Goal: Task Accomplishment & Management: Use online tool/utility

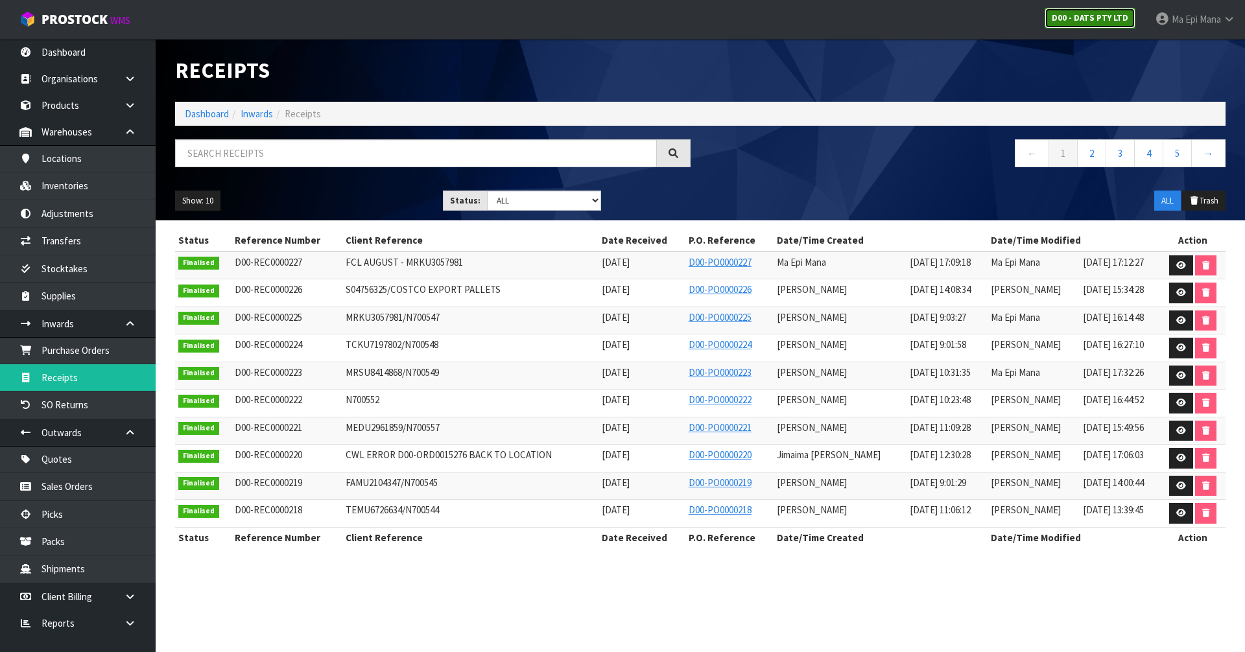
click at [1107, 19] on strong "D00 - DATS PTY LTD" at bounding box center [1089, 17] width 76 height 11
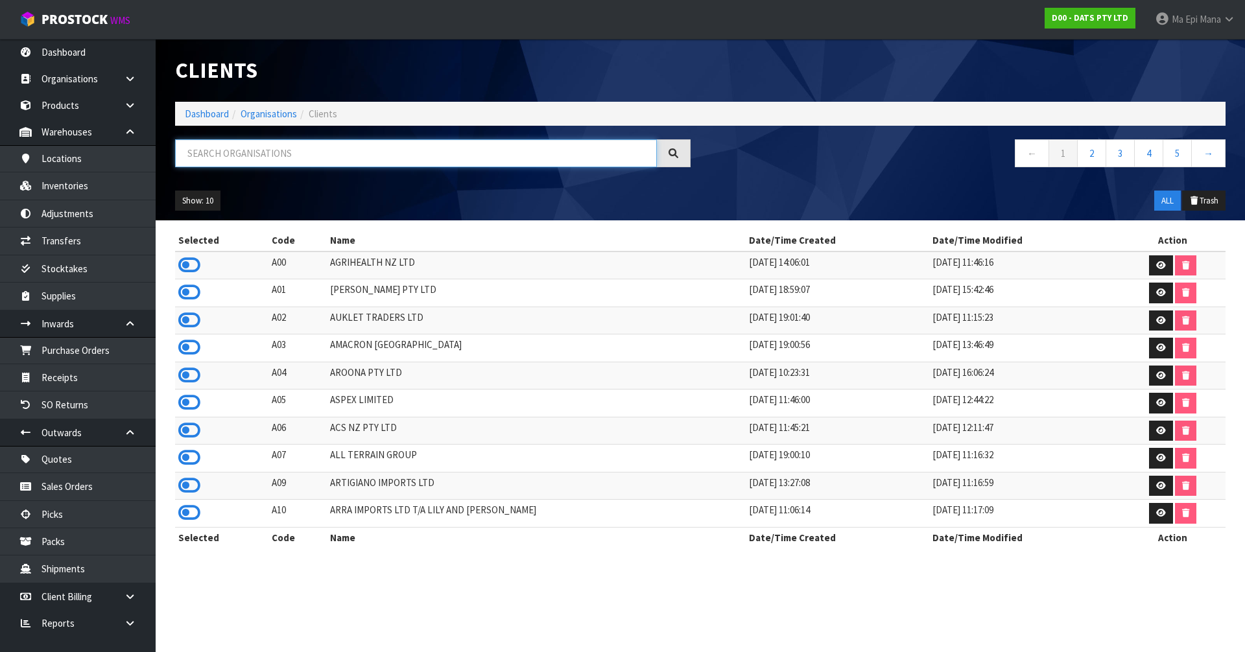
click at [265, 156] on input "text" at bounding box center [416, 153] width 482 height 28
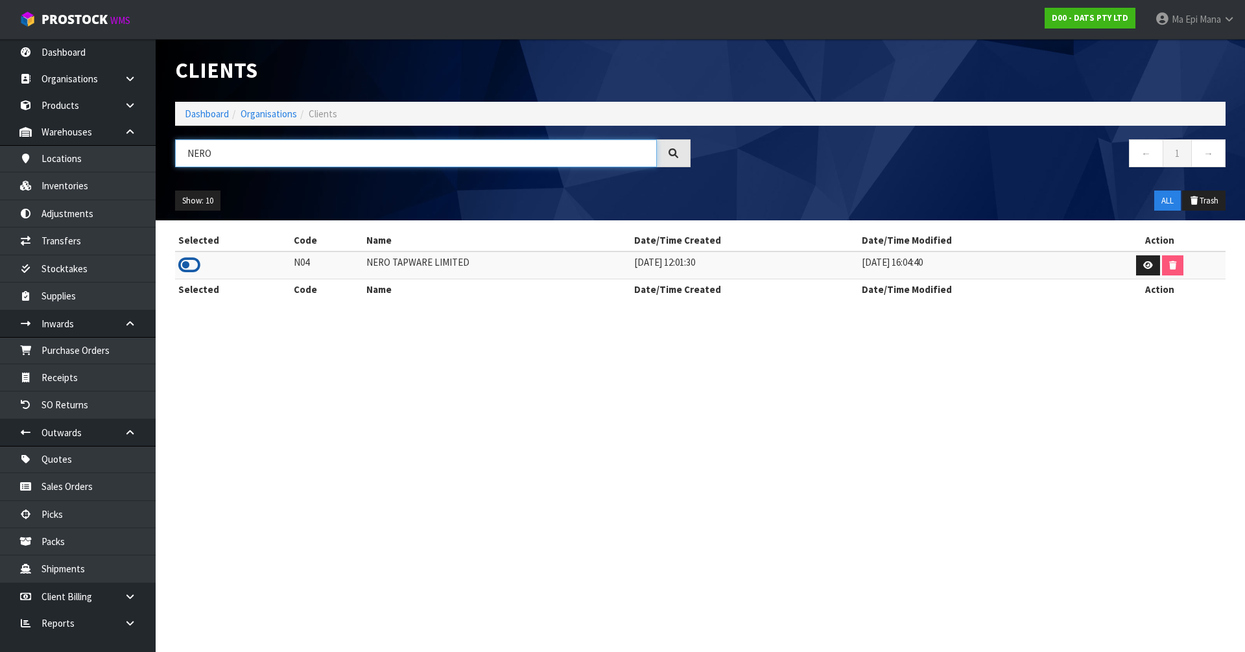
type input "NERO"
click at [193, 264] on icon at bounding box center [189, 264] width 22 height 19
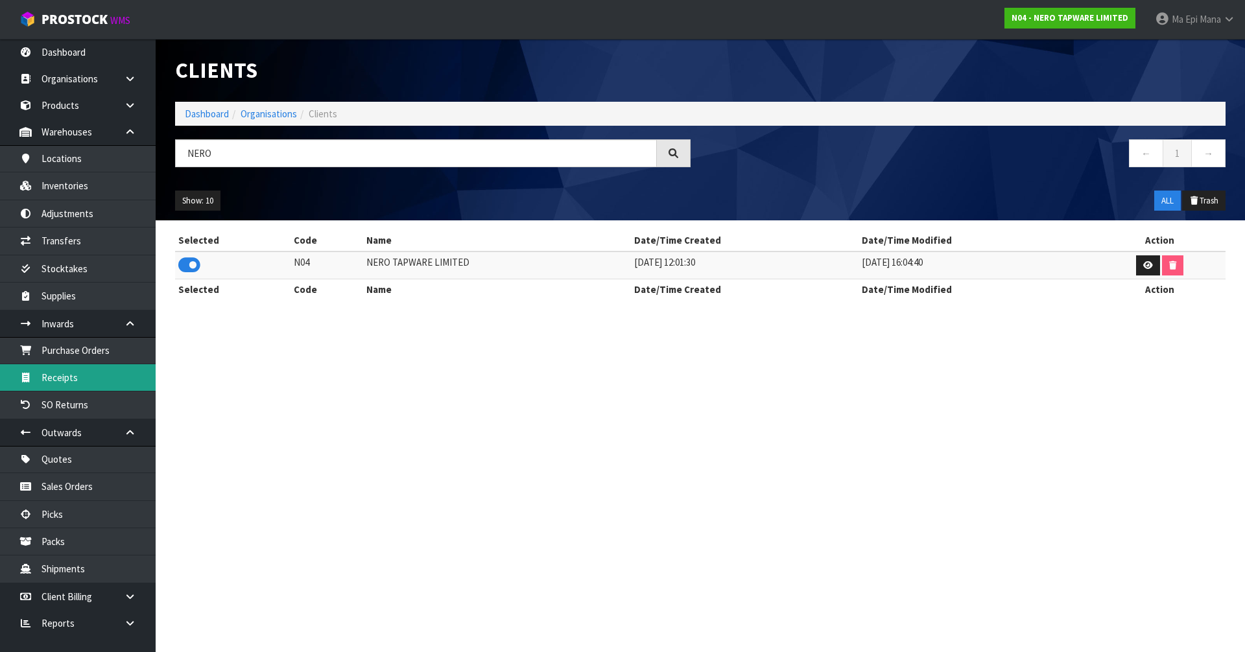
click at [93, 370] on link "Receipts" at bounding box center [78, 377] width 156 height 27
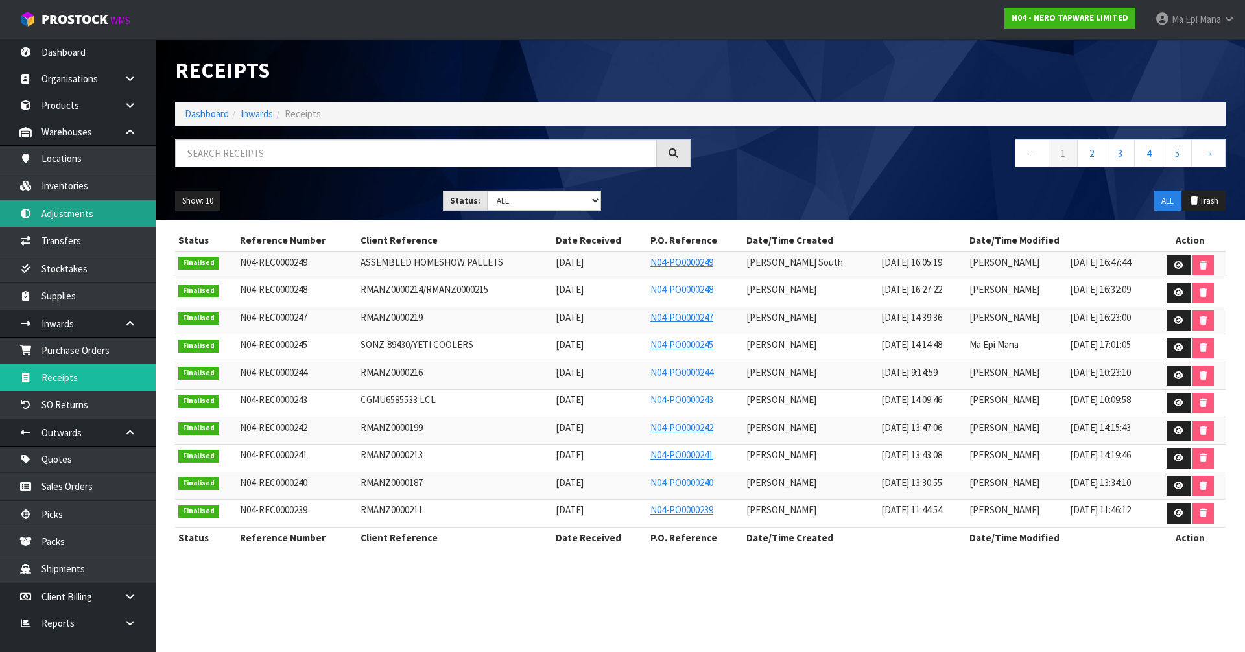
click at [104, 209] on link "Adjustments" at bounding box center [78, 213] width 156 height 27
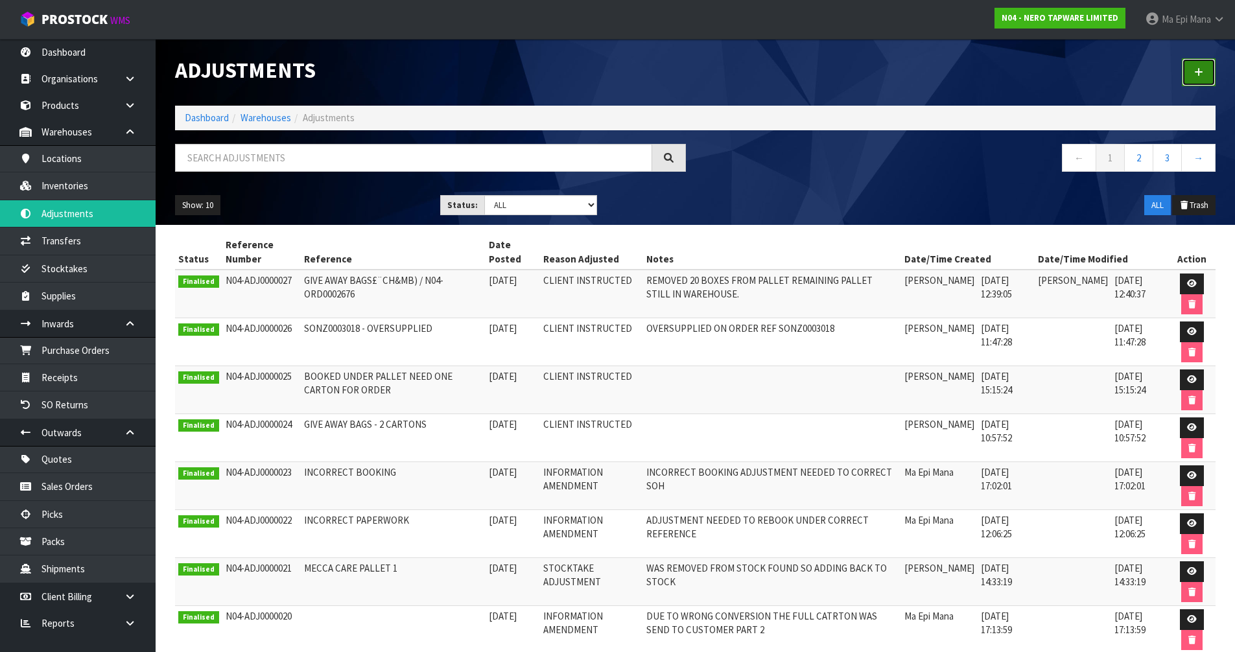
click at [1204, 63] on link at bounding box center [1199, 72] width 34 height 28
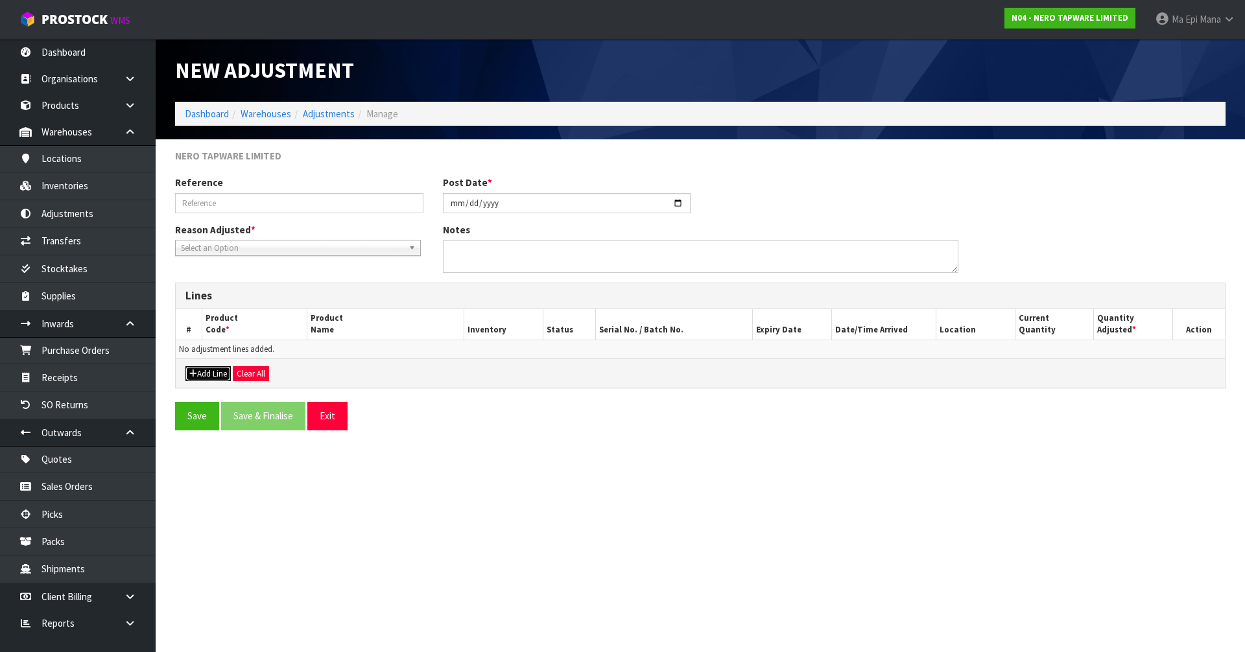
click at [212, 376] on button "Add Line" at bounding box center [207, 374] width 45 height 16
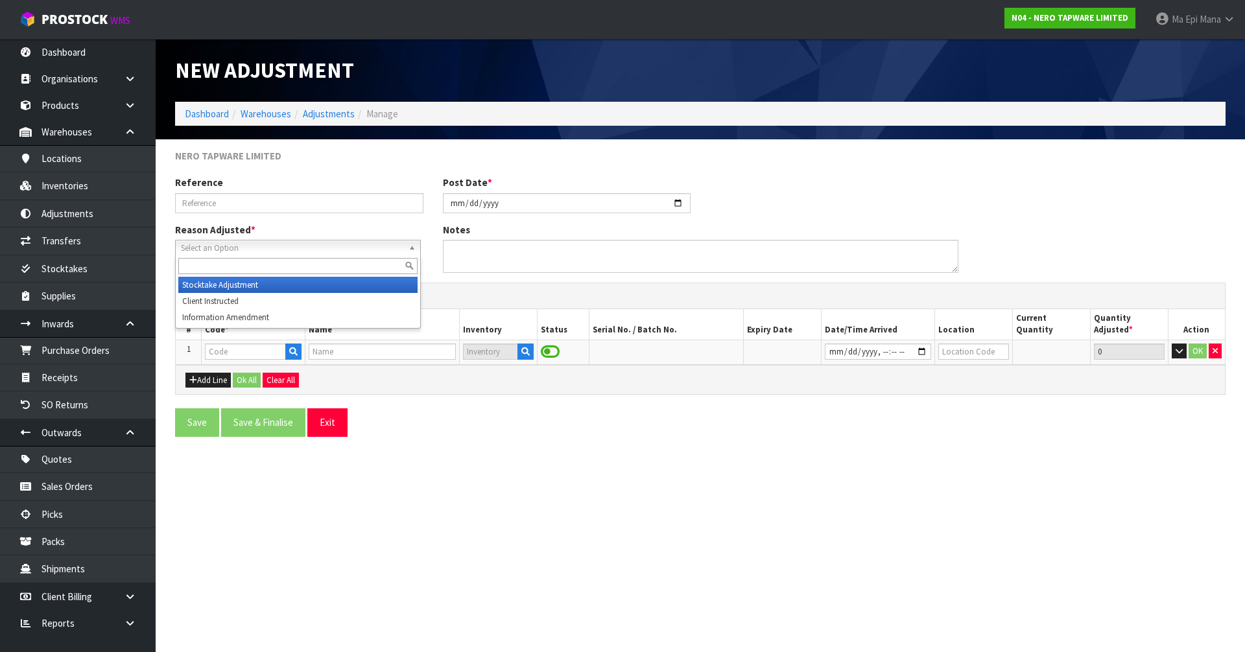
click at [310, 252] on span "Select an Option" at bounding box center [292, 248] width 222 height 16
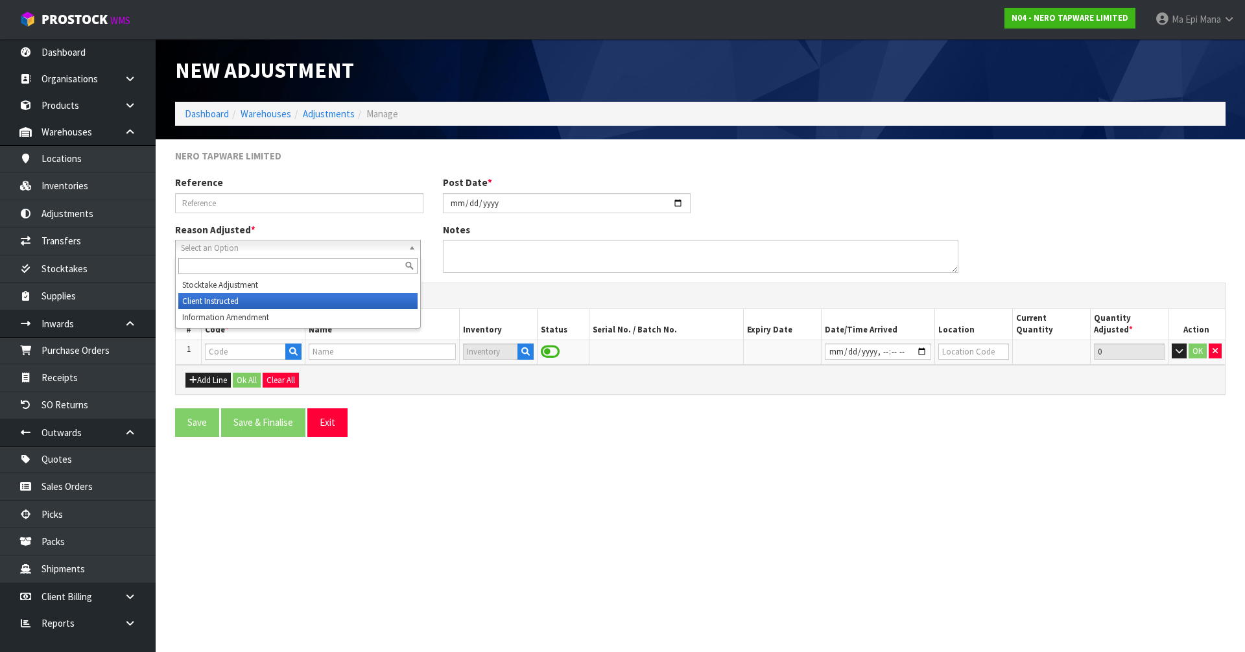
click at [279, 304] on li "Client Instructed" at bounding box center [297, 301] width 239 height 16
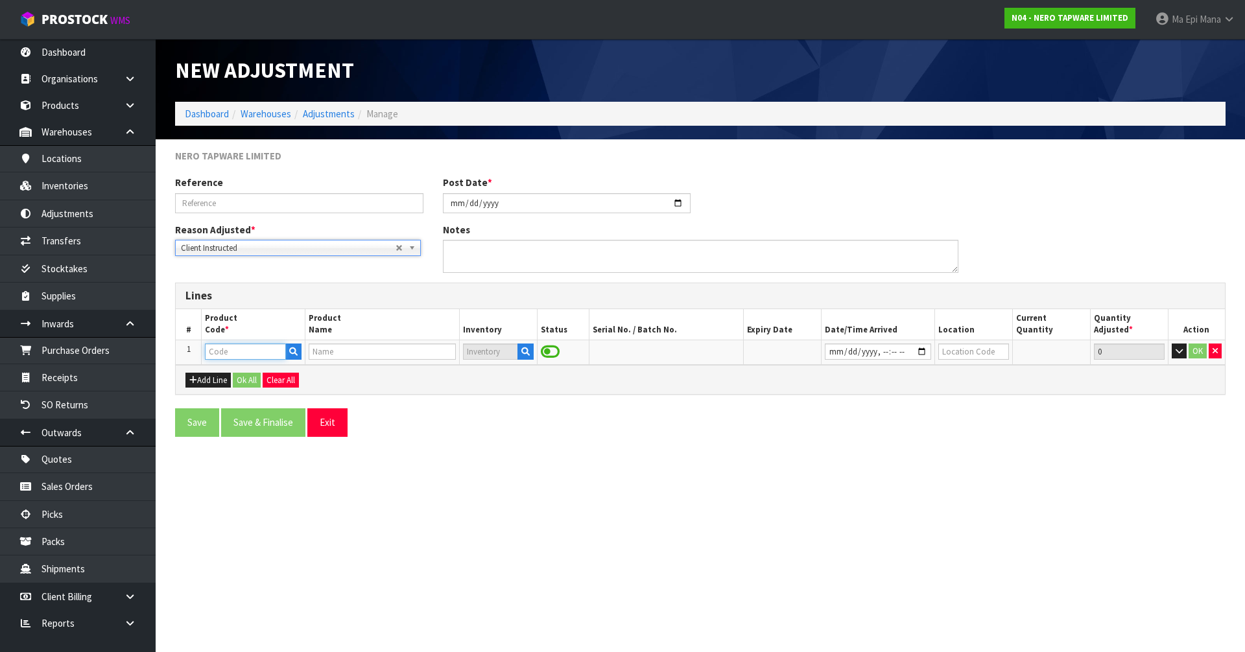
click at [246, 344] on input "text" at bounding box center [245, 352] width 80 height 16
click at [238, 353] on input "text" at bounding box center [245, 352] width 80 height 16
paste input "NR201607BG"
type input "NR201607BG"
type input "X PLUS WALL KITCHEN SET SWIVEL SPOUT BRUSHED GOLD"
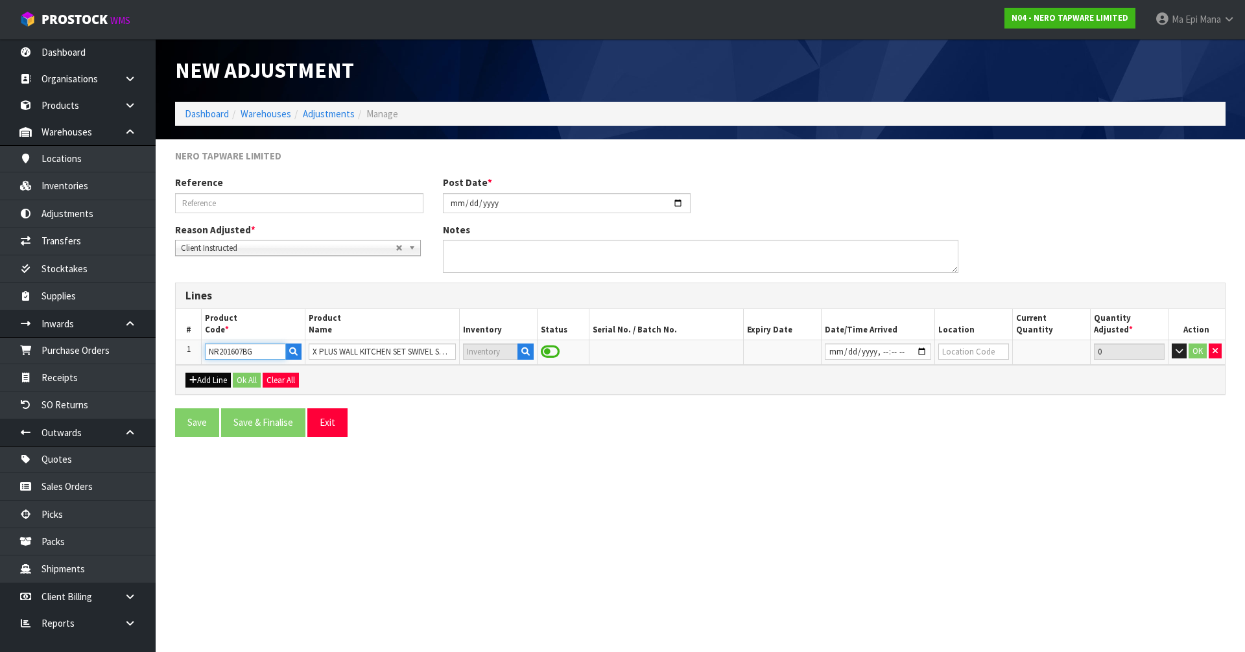
type input "NR201607BG"
click at [209, 384] on button "Add Line" at bounding box center [207, 381] width 45 height 16
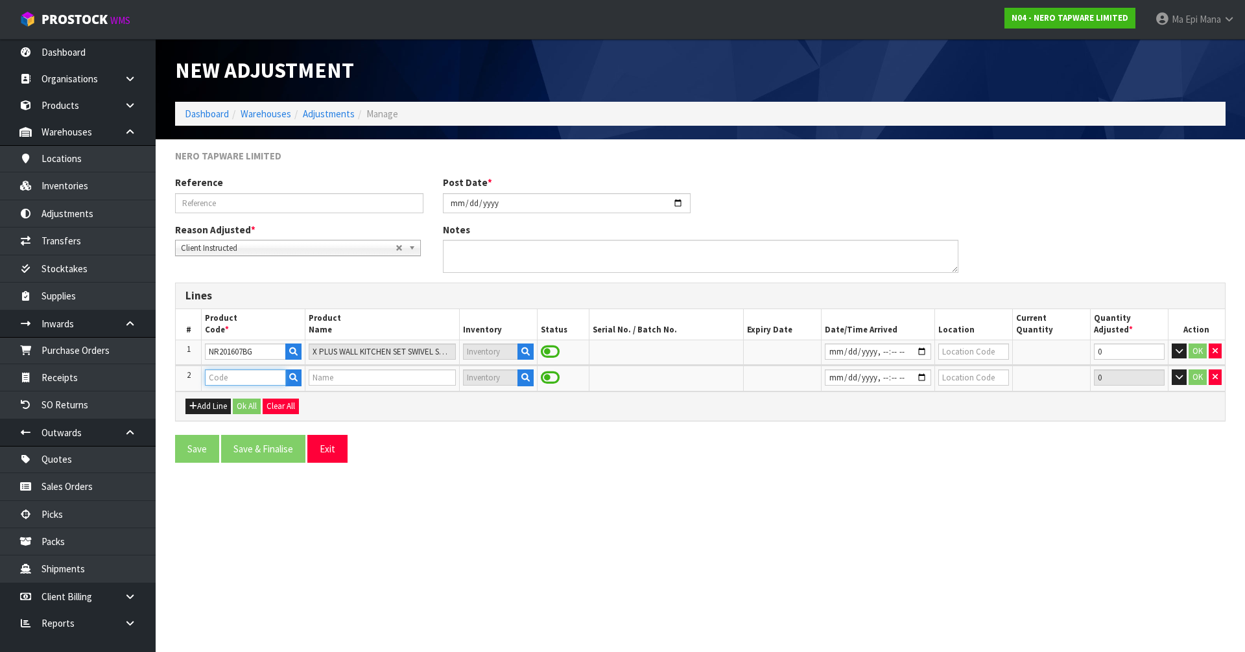
click at [266, 373] on input "text" at bounding box center [245, 377] width 80 height 16
paste input "NR201607SBG"
type input "NR201607SBG"
type input "X PLUS WALL MOUNTED SWIVEL SPOUT ONLY BRUSHED GOLD"
type input "NR201607SBG"
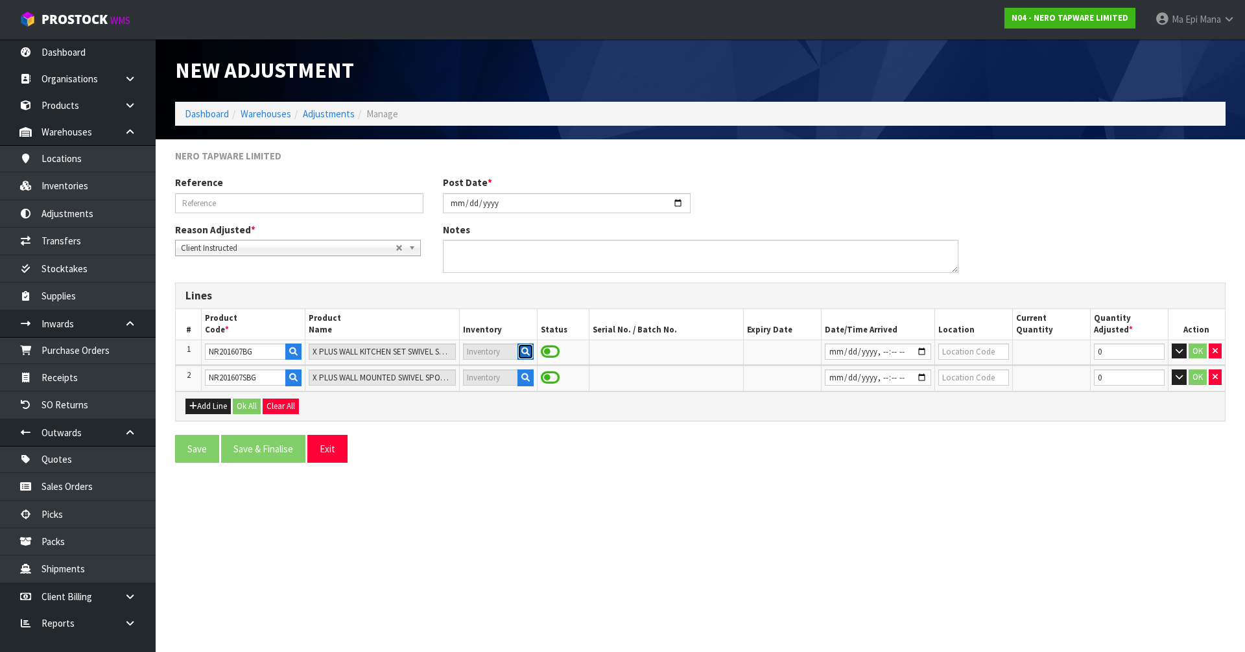
click at [527, 348] on icon "button" at bounding box center [525, 351] width 8 height 8
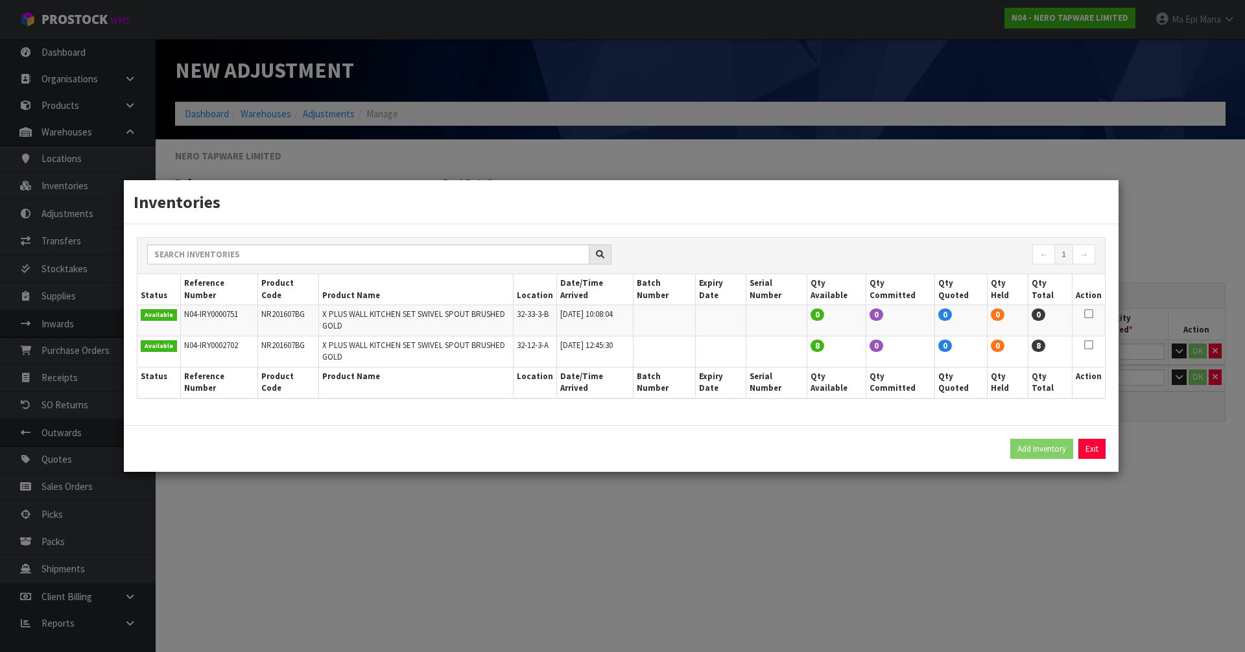
click at [1084, 345] on td at bounding box center [1088, 351] width 33 height 31
click at [1089, 346] on icon at bounding box center [1088, 345] width 9 height 1
click at [1059, 439] on button "Add Inventory" at bounding box center [1041, 449] width 63 height 21
type input "N04-IRY0002702"
type input "[DATE]T12:45:30"
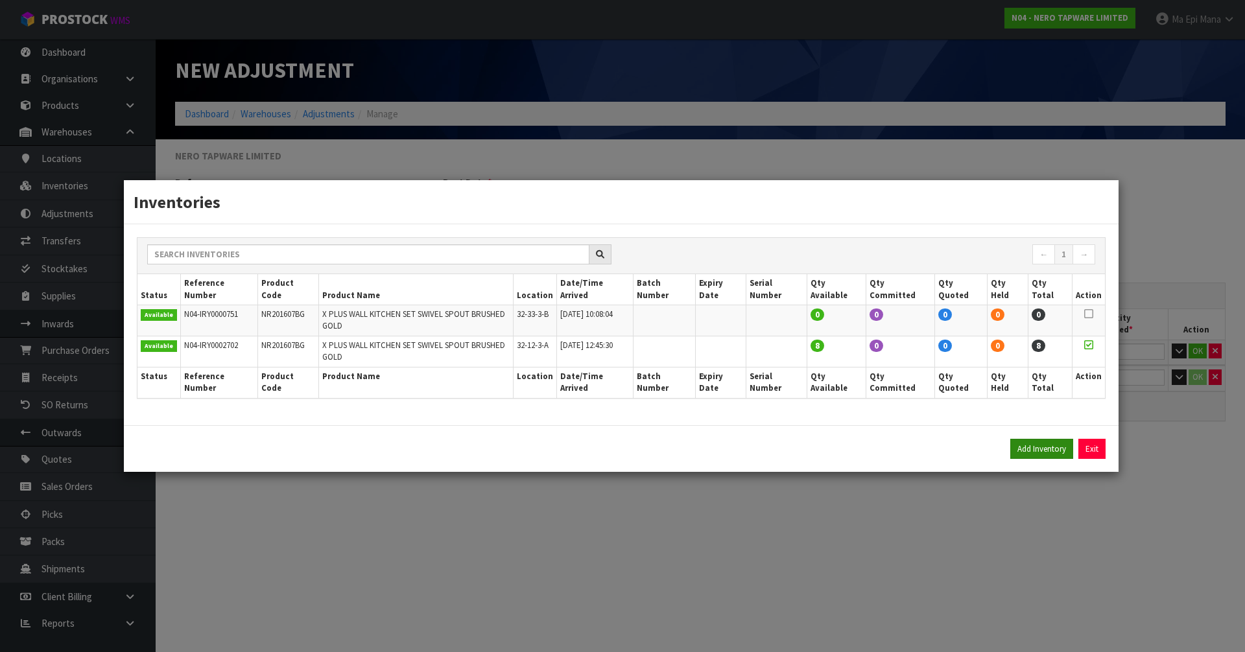
type input "32-12-3-A"
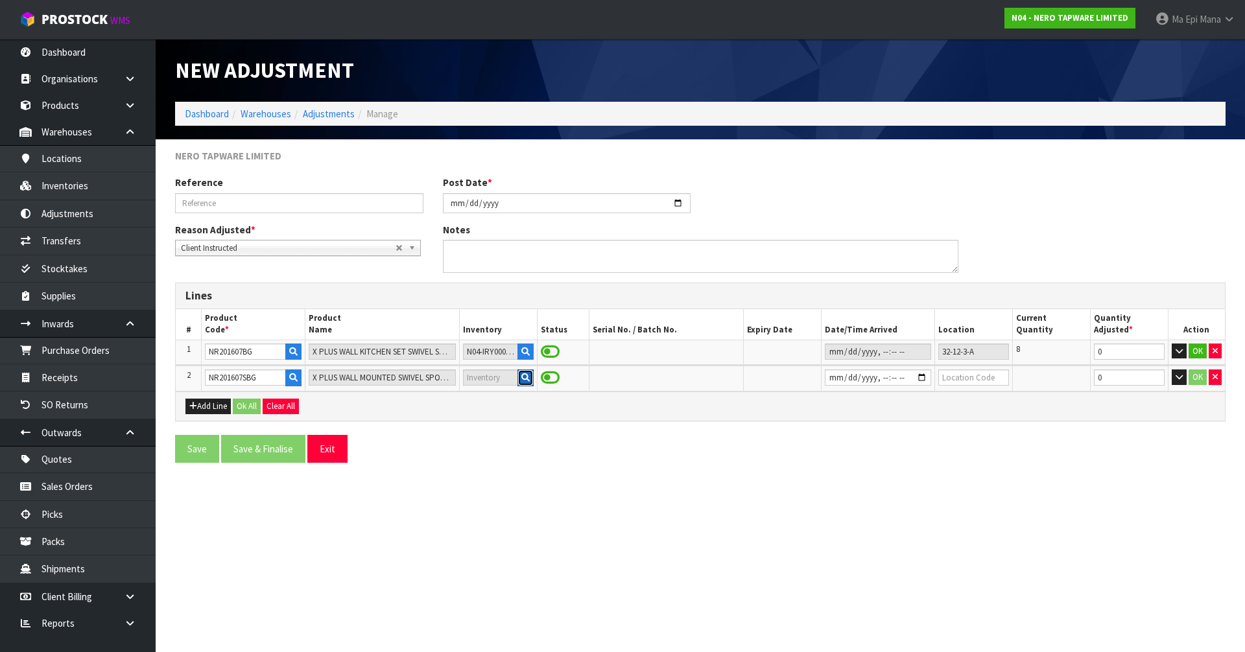
click at [521, 375] on icon "button" at bounding box center [525, 377] width 8 height 8
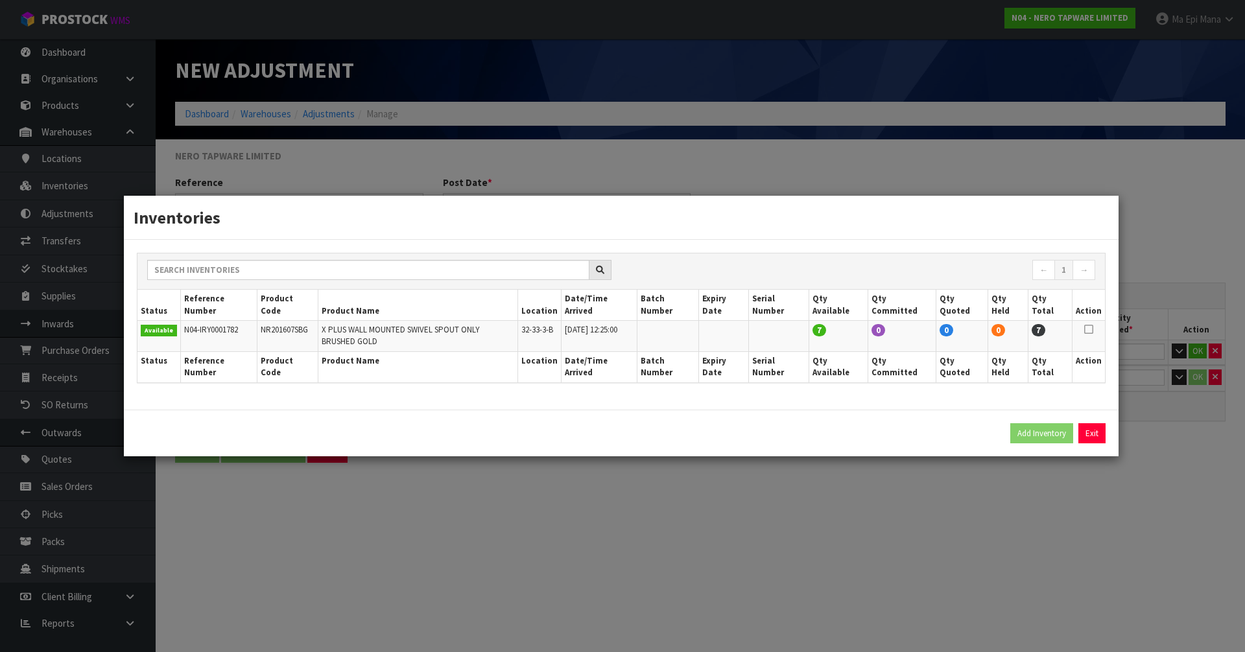
click at [1083, 336] on td at bounding box center [1088, 335] width 33 height 31
click at [1090, 330] on icon at bounding box center [1088, 329] width 9 height 1
click at [1059, 423] on button "Add Inventory" at bounding box center [1041, 433] width 63 height 21
type input "N04-IRY0001782"
type input "[DATE]T12:25"
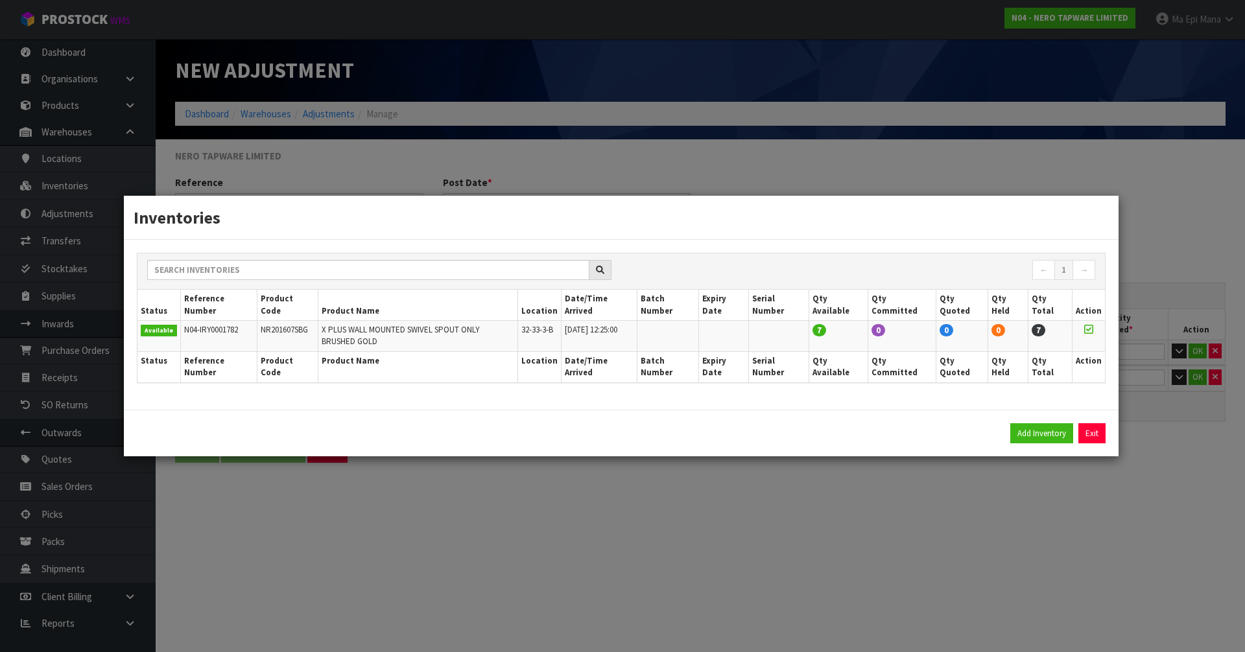
type input "32-33-3-B"
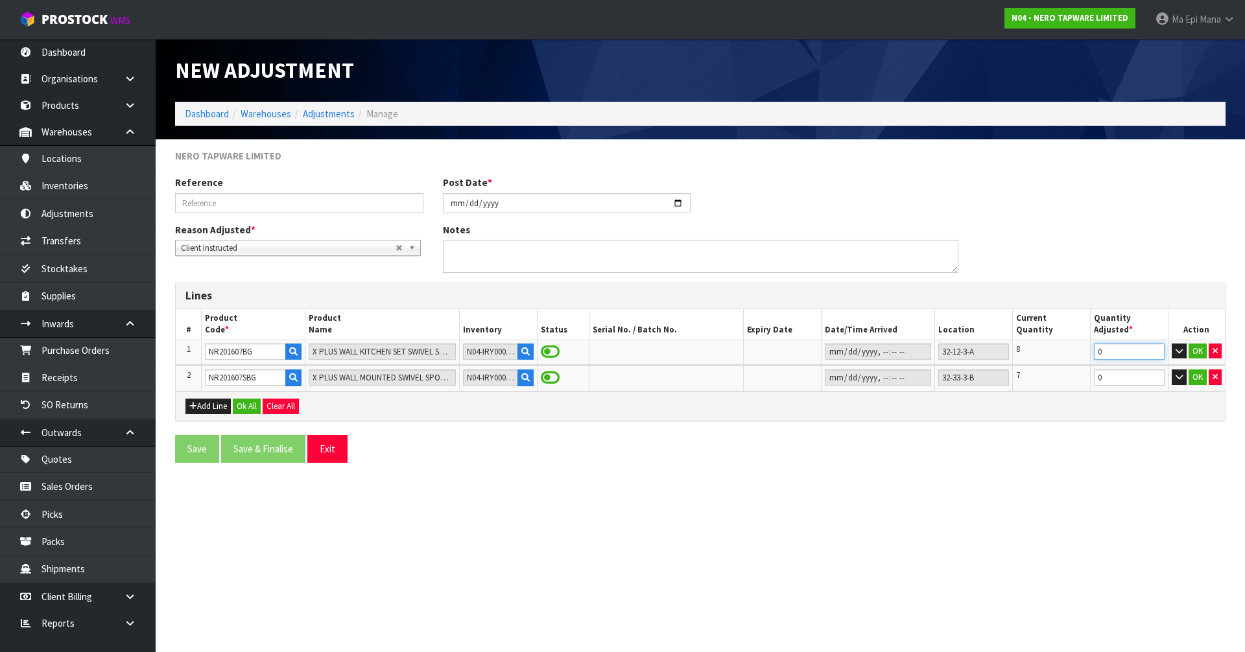
click at [1118, 351] on input "0" at bounding box center [1129, 352] width 71 height 16
type input "-8"
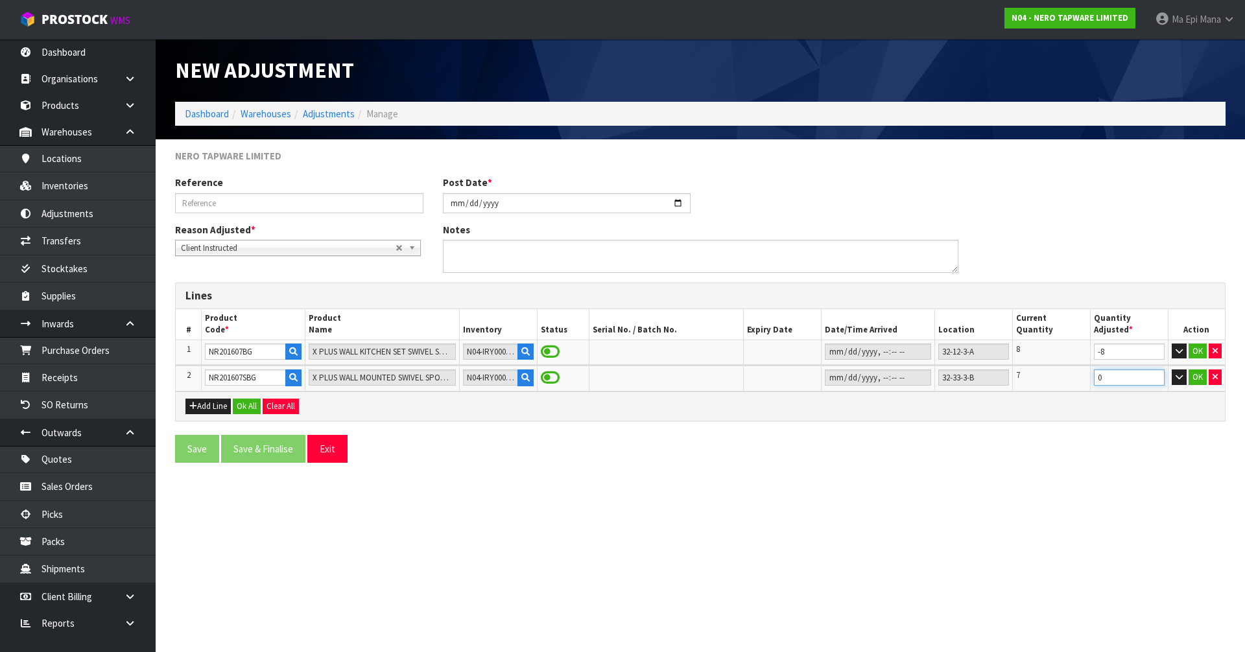
click at [1112, 384] on input "0" at bounding box center [1129, 377] width 71 height 16
click at [1117, 375] on input "0" at bounding box center [1129, 377] width 71 height 16
type input "8"
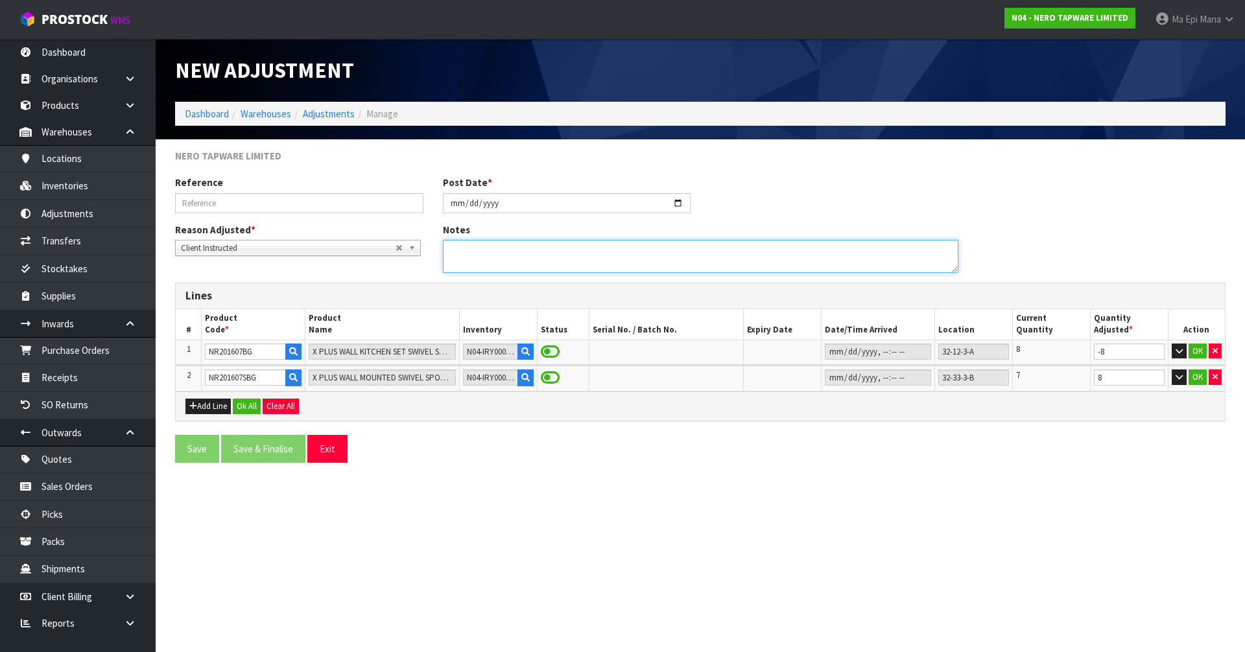
click at [602, 251] on textarea at bounding box center [700, 256] width 515 height 33
paste textarea "REMOVE STOCK FROM CODE NR201607BG AND OFF THE MANAGE STOCK. ADD THE 7 TO CODE N…"
type textarea "REMOVE STOCK FROM CODE NR201607BG AND OFF THE MANAGE STOCK. ADD THE 7 TO CODE N…"
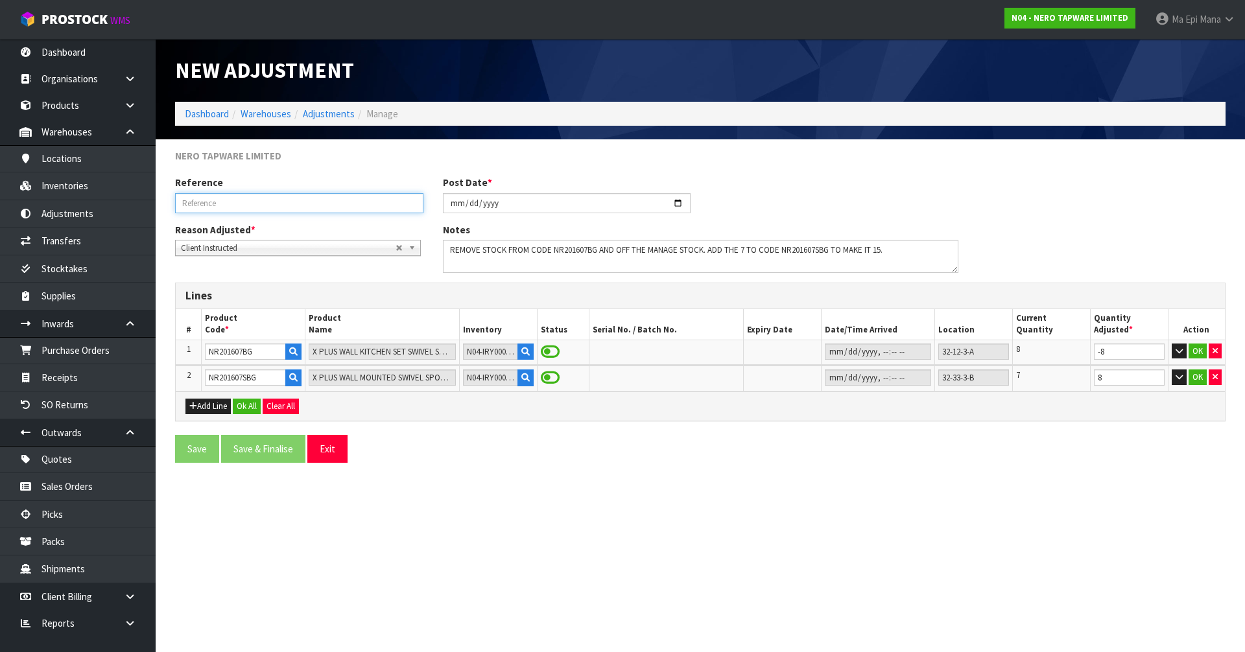
click at [267, 212] on input "text" at bounding box center [299, 203] width 248 height 20
type input "PARENT CODE ISSUE"
click at [242, 405] on button "Ok All" at bounding box center [247, 407] width 28 height 16
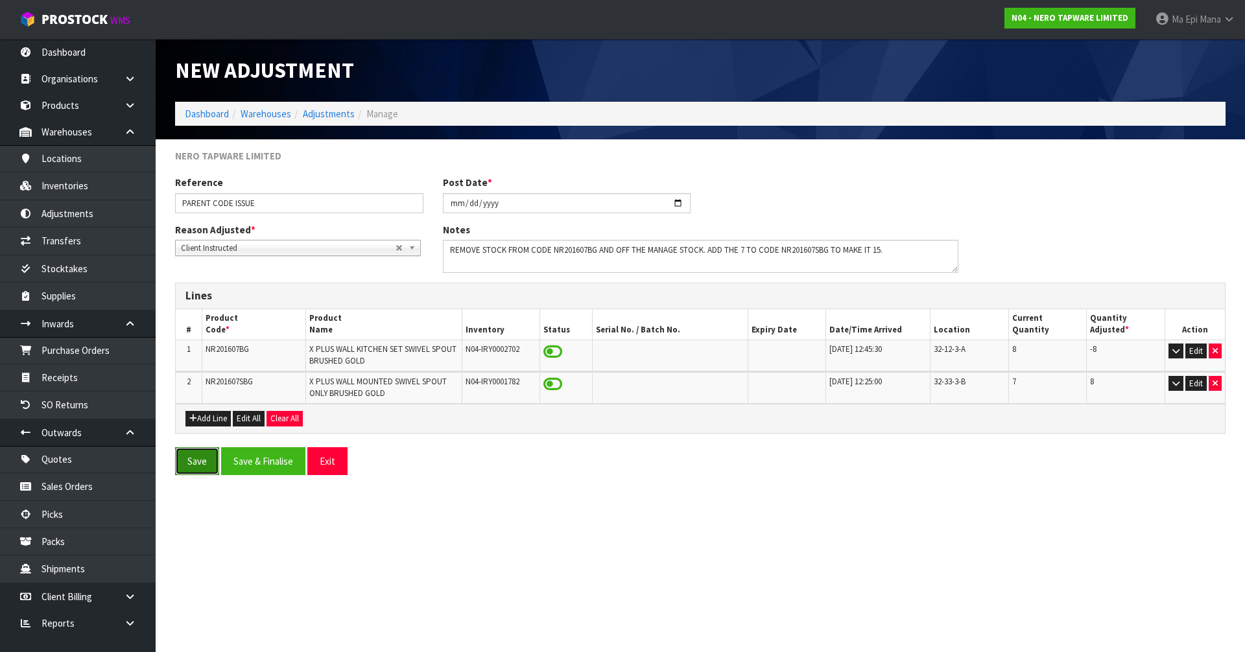
click at [196, 461] on button "Save" at bounding box center [197, 461] width 44 height 28
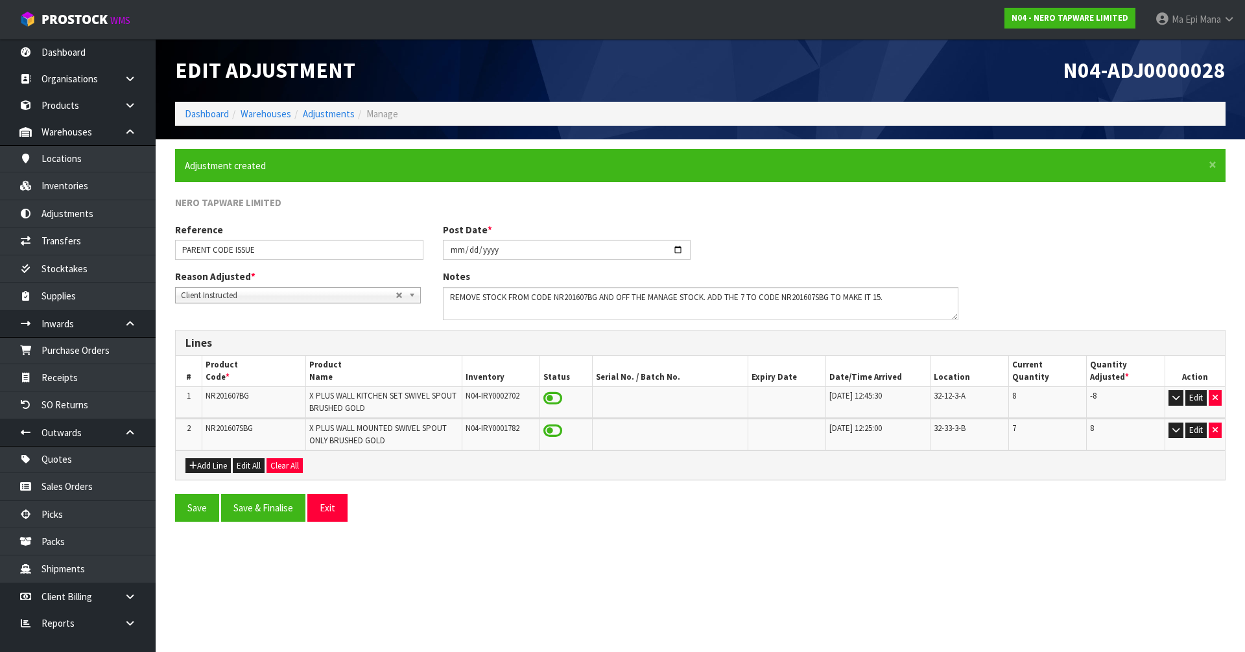
drag, startPoint x: 666, startPoint y: 503, endPoint x: 651, endPoint y: 501, distance: 15.0
click at [666, 503] on div "Save Save & Finalise Exit" at bounding box center [432, 508] width 535 height 28
drag, startPoint x: 742, startPoint y: 298, endPoint x: 747, endPoint y: 306, distance: 10.2
click at [742, 298] on textarea at bounding box center [700, 303] width 515 height 33
type textarea "REMOVE STOCK FROM CODE NR201607BG AND OFF THE MANAGE STOCK. ADD THE 7 TO CODE N…"
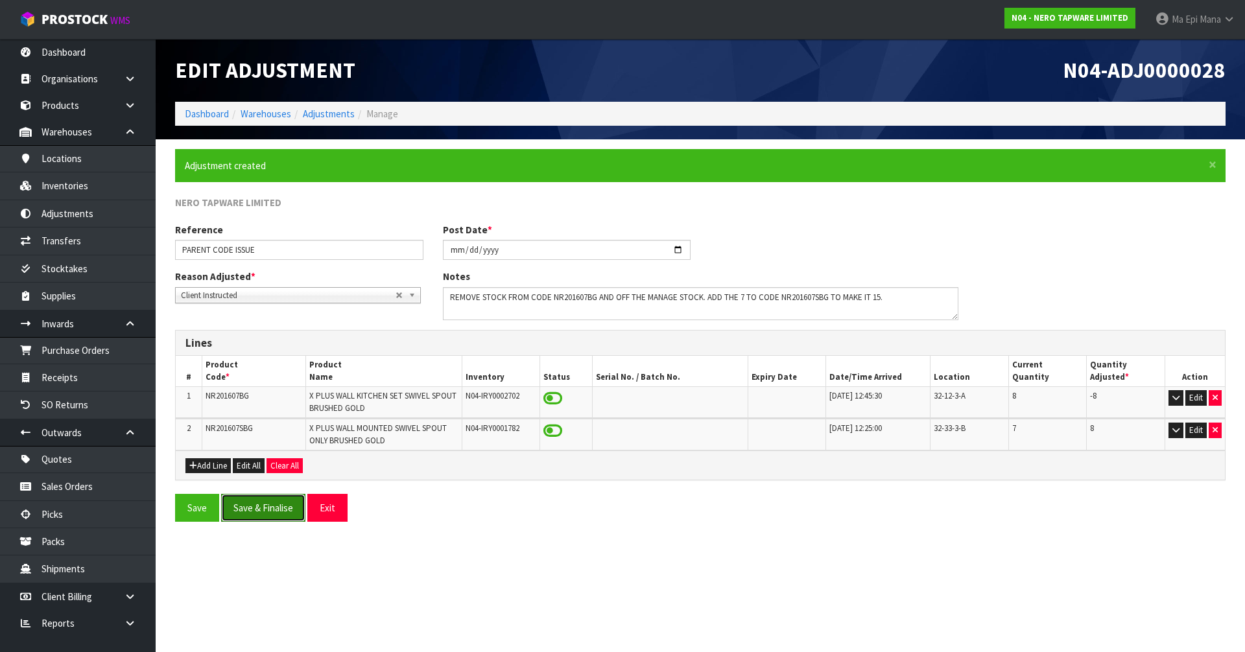
click at [274, 510] on button "Save & Finalise" at bounding box center [263, 508] width 84 height 28
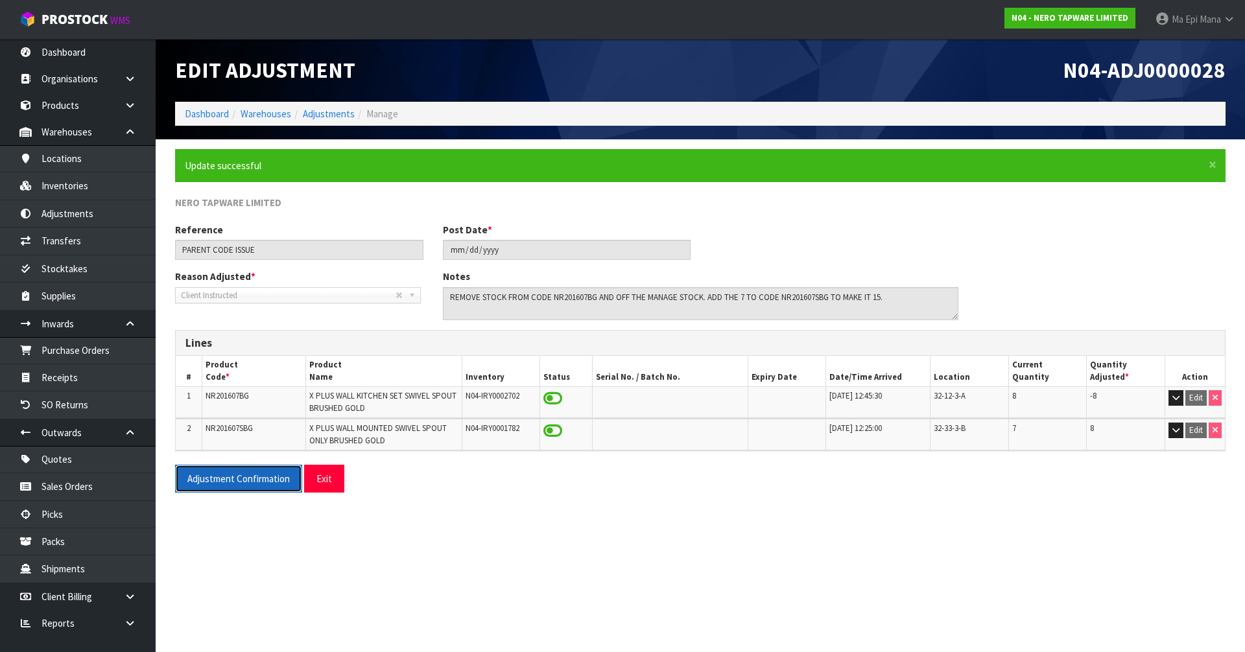
click at [215, 491] on button "Adjustment Confirmation" at bounding box center [238, 479] width 127 height 28
click at [234, 394] on span "NR201607BG" at bounding box center [226, 395] width 43 height 11
copy tr "NR201607BG"
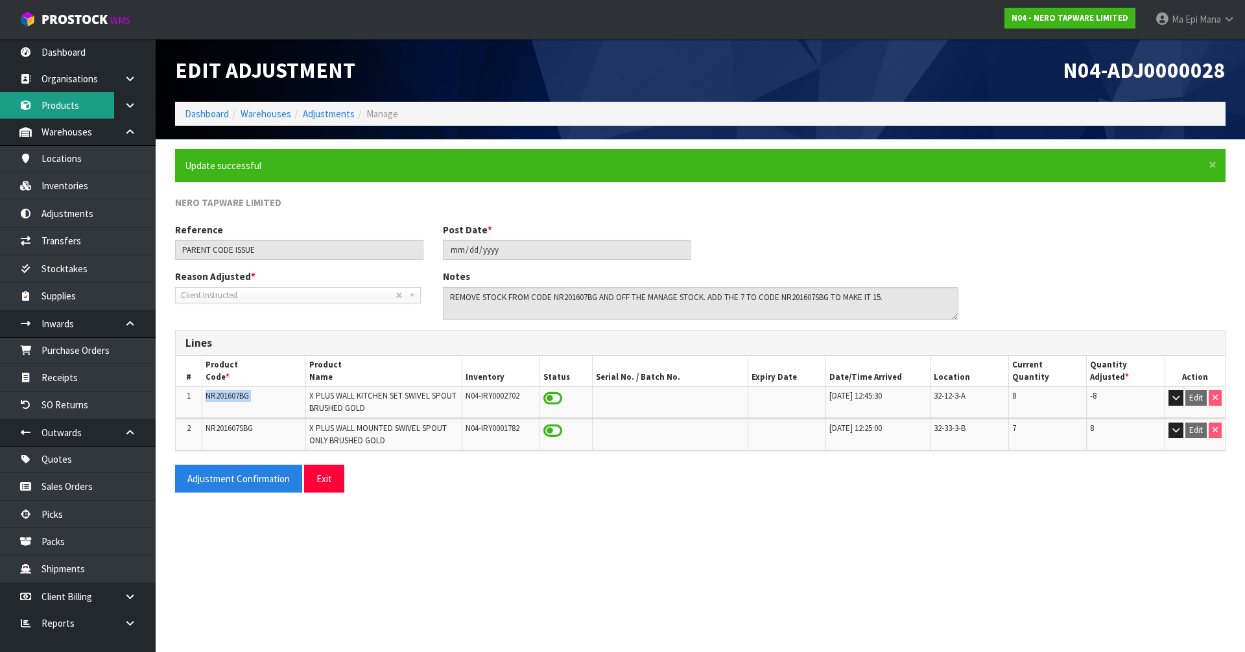
click at [82, 109] on link "Products" at bounding box center [78, 105] width 156 height 27
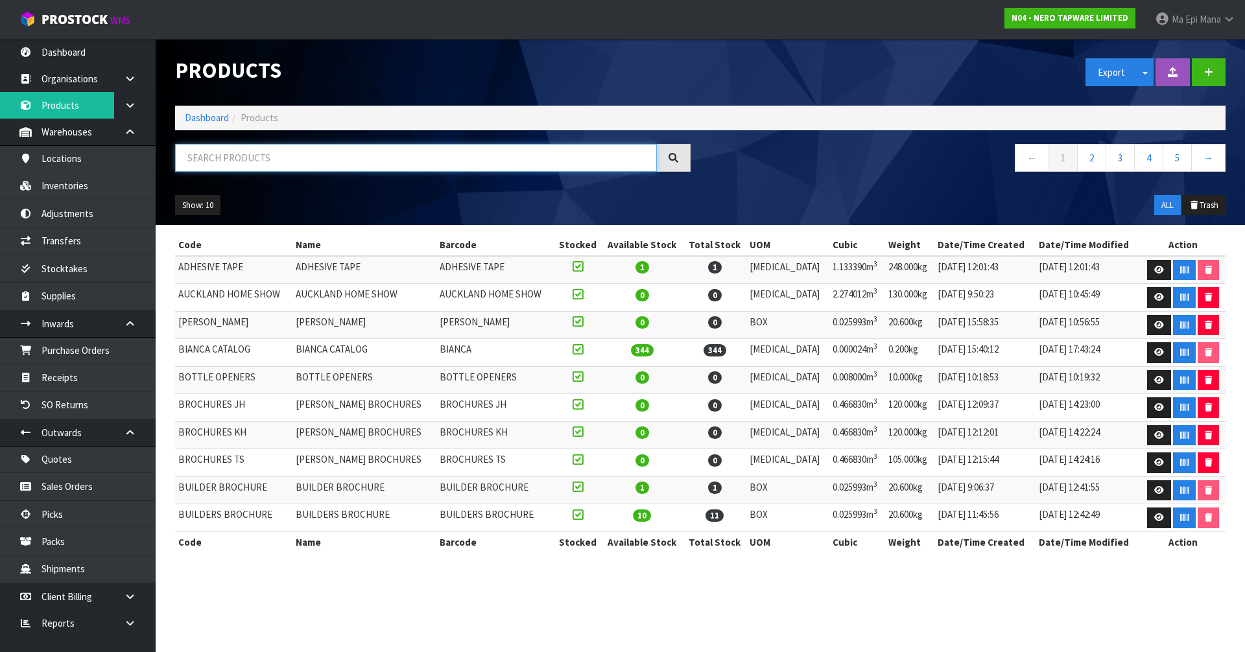
click at [346, 161] on input "text" at bounding box center [416, 158] width 482 height 28
paste input "NR201607BG"
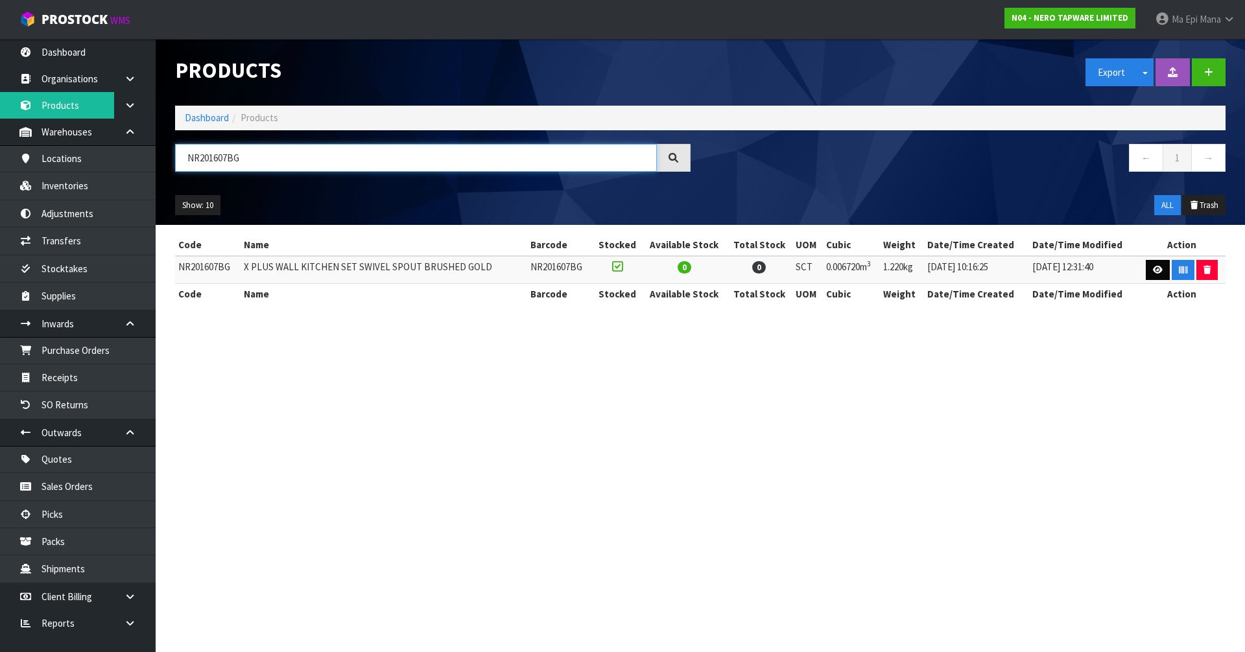
type input "NR201607BG"
click at [1147, 273] on link at bounding box center [1157, 270] width 24 height 21
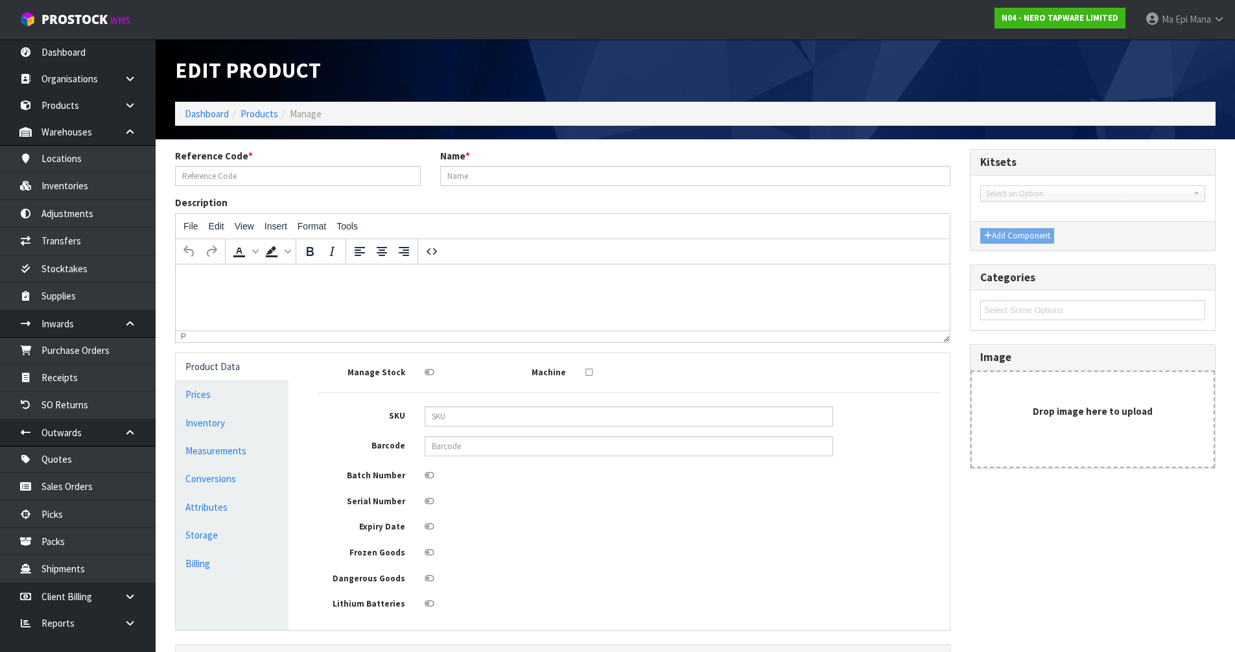
type input "NR201607BG"
type input "X PLUS WALL KITCHEN SET SWIVEL SPOUT BRUSHED GOLD"
click at [430, 371] on icon at bounding box center [430, 372] width 10 height 8
click at [0, 0] on input "checkbox" at bounding box center [0, 0] width 0 height 0
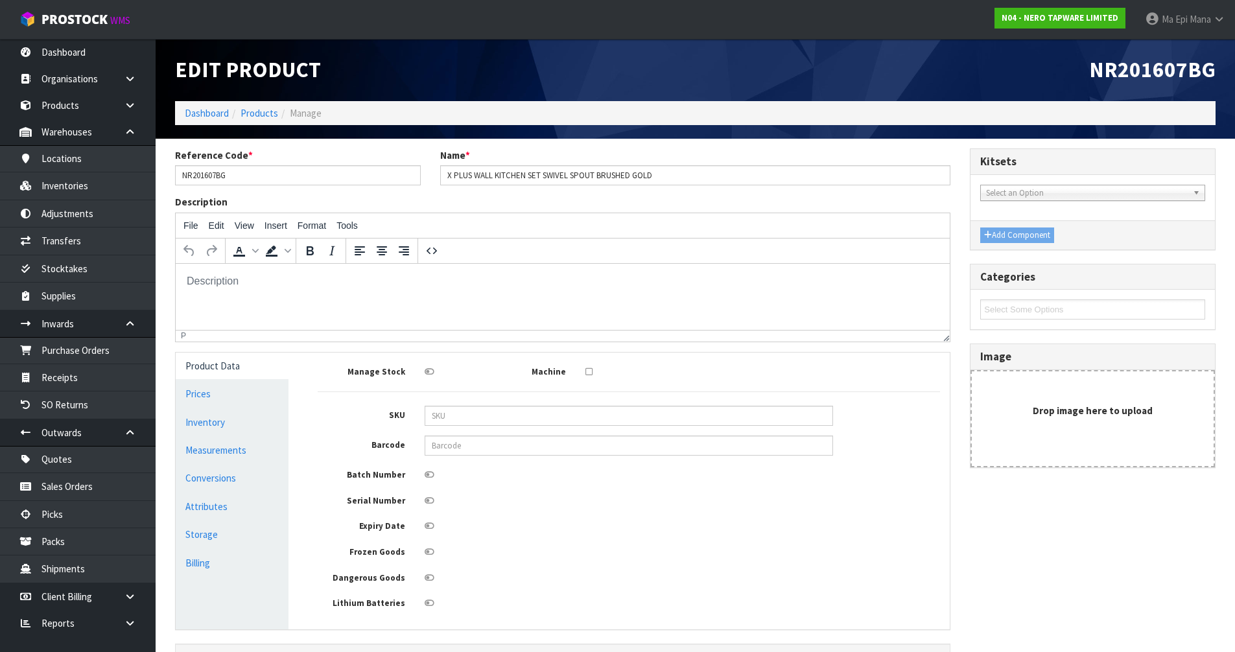
scroll to position [95, 0]
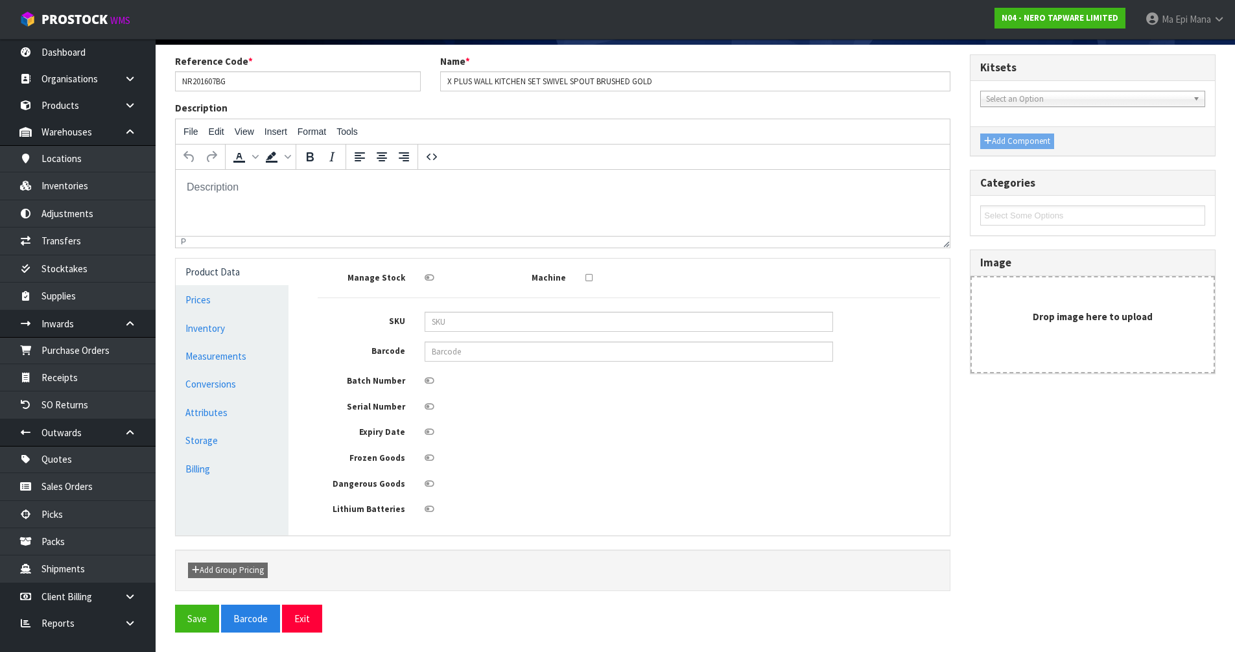
click at [200, 633] on div "Reference Code * NR201607BG Name * X PLUS WALL KITCHEN SET SWIVEL SPOUT BRUSHED…" at bounding box center [695, 348] width 1060 height 588
click at [202, 627] on button "Save" at bounding box center [197, 619] width 44 height 28
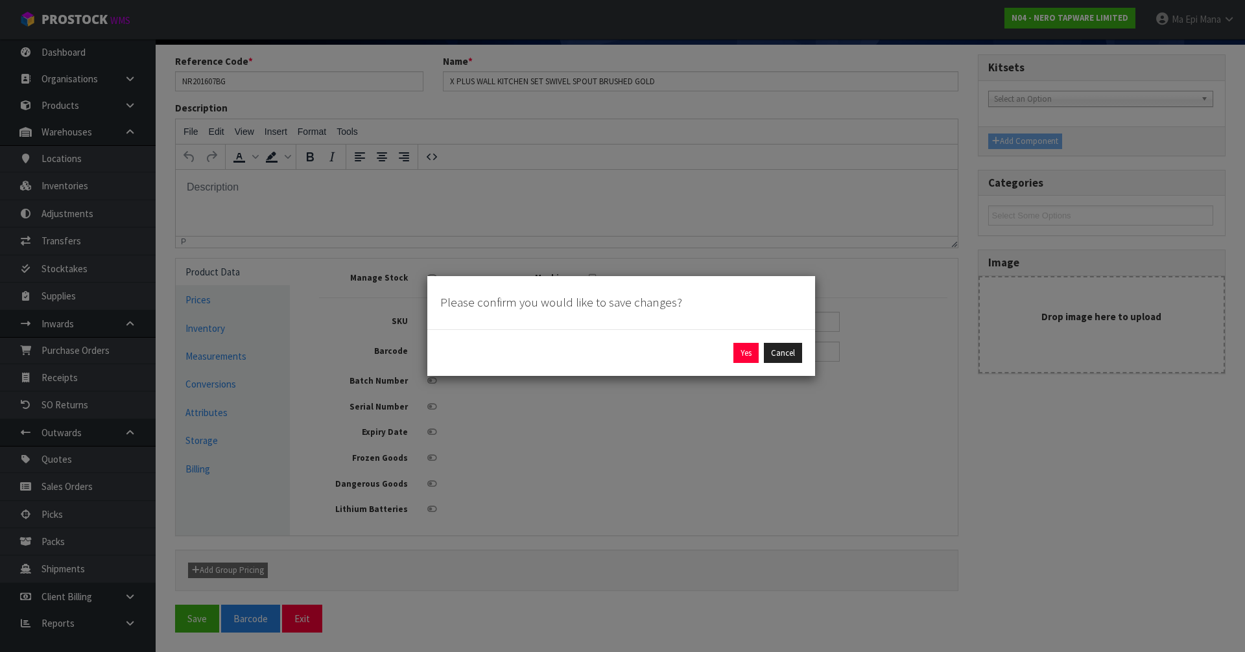
click at [730, 344] on div "Yes Cancel" at bounding box center [621, 353] width 362 height 21
click at [738, 348] on button "Yes" at bounding box center [745, 353] width 25 height 21
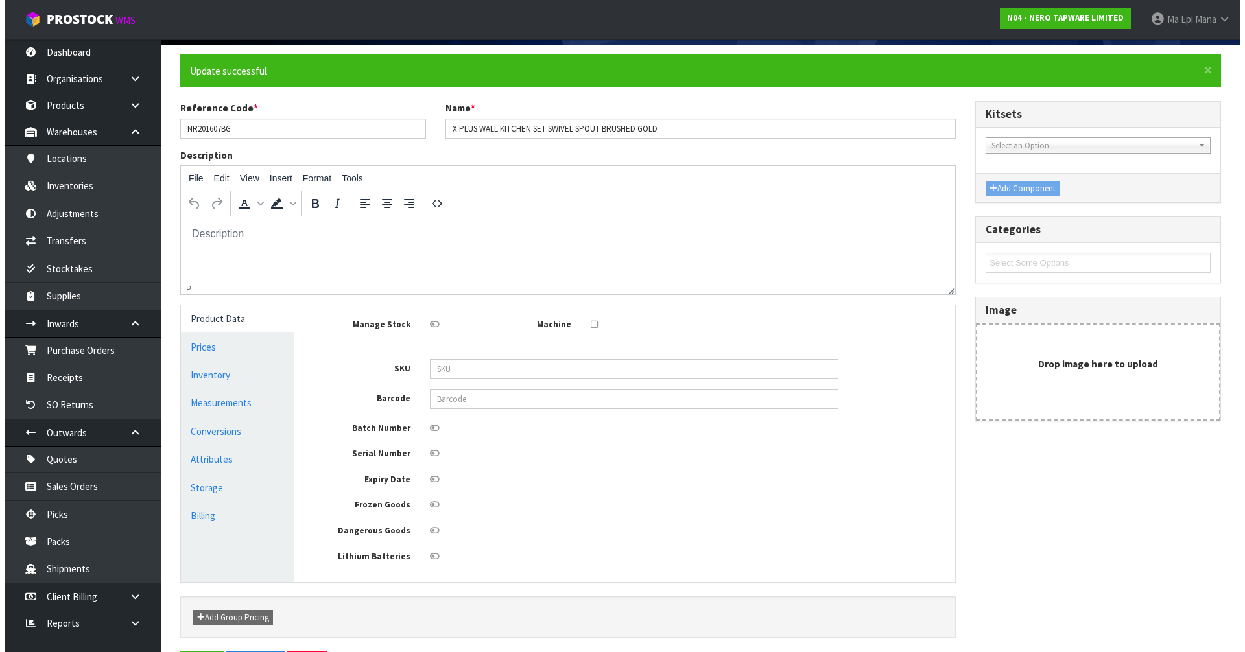
scroll to position [0, 0]
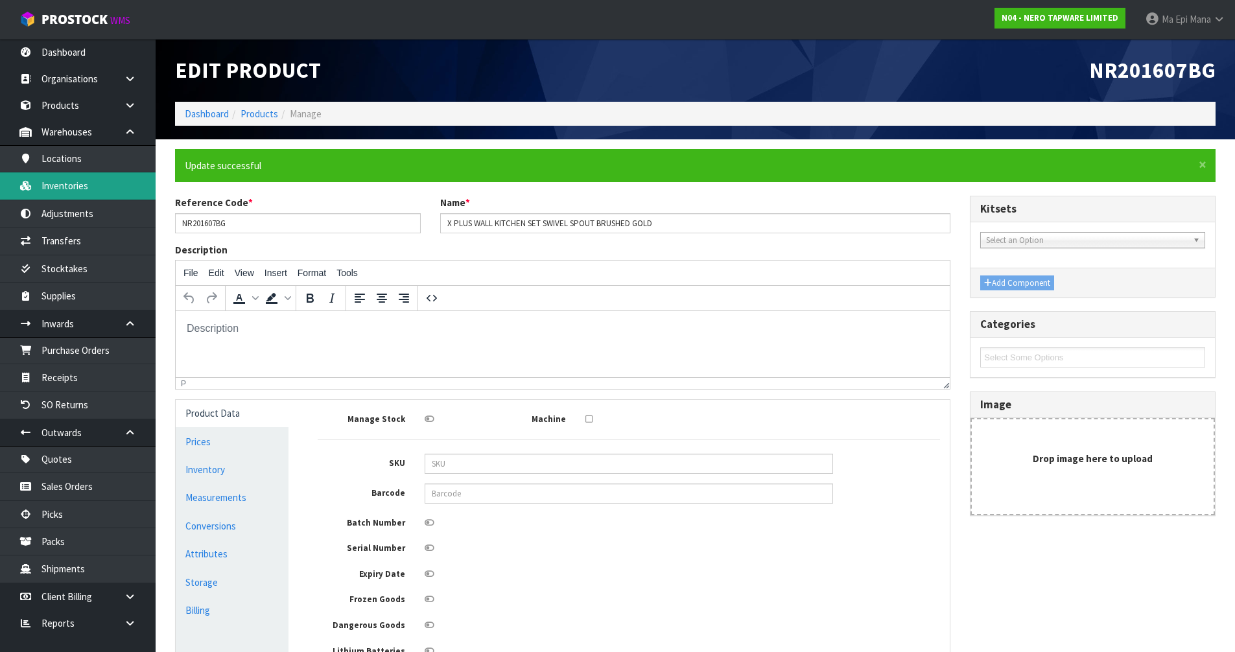
click at [89, 178] on link "Inventories" at bounding box center [78, 185] width 156 height 27
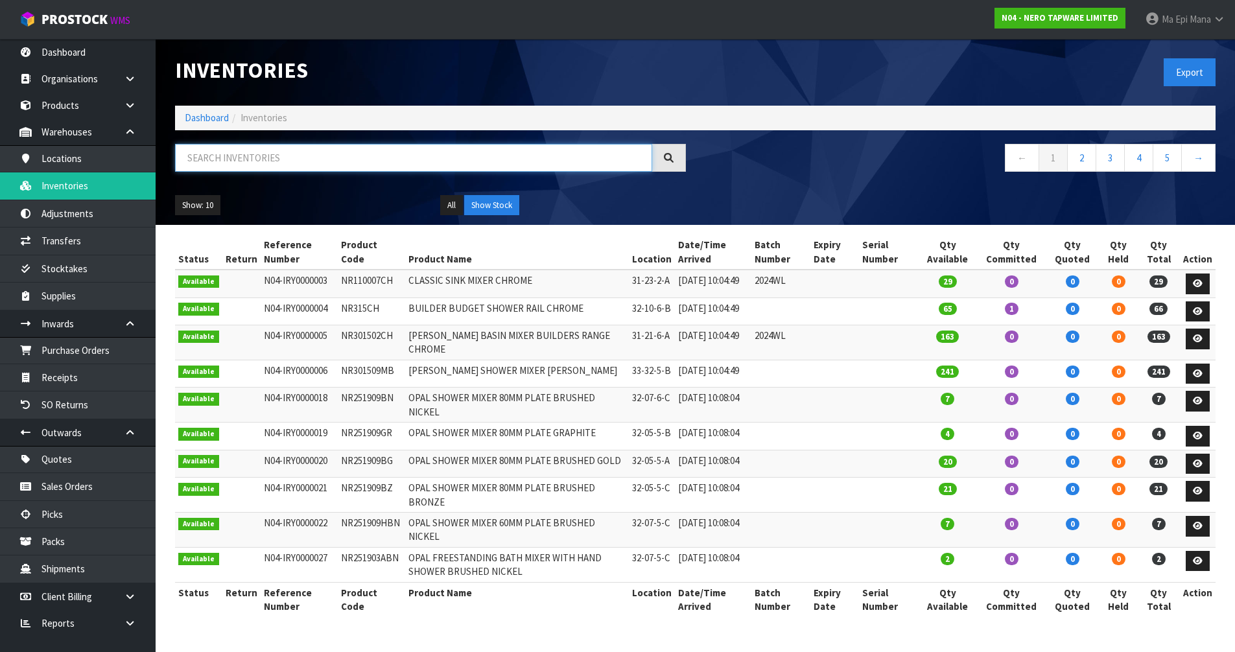
click at [243, 156] on input "text" at bounding box center [413, 158] width 477 height 28
paste input "NR201607BG"
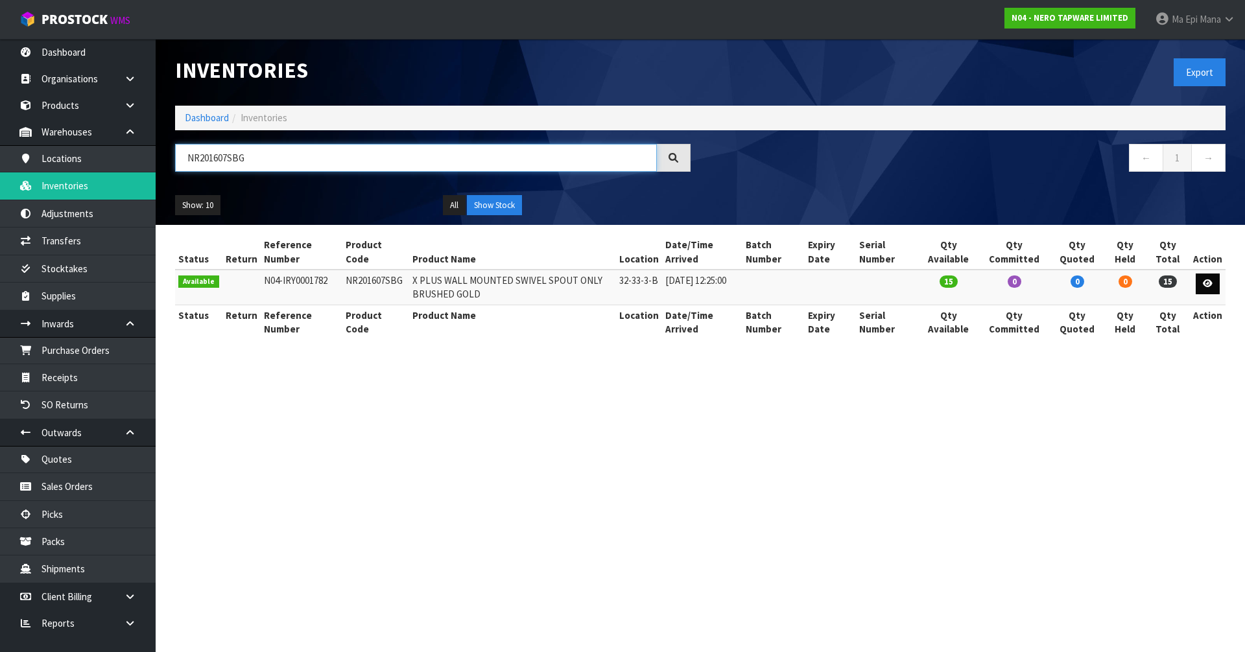
type input "NR201607SBG"
click at [1208, 286] on icon at bounding box center [1207, 283] width 10 height 8
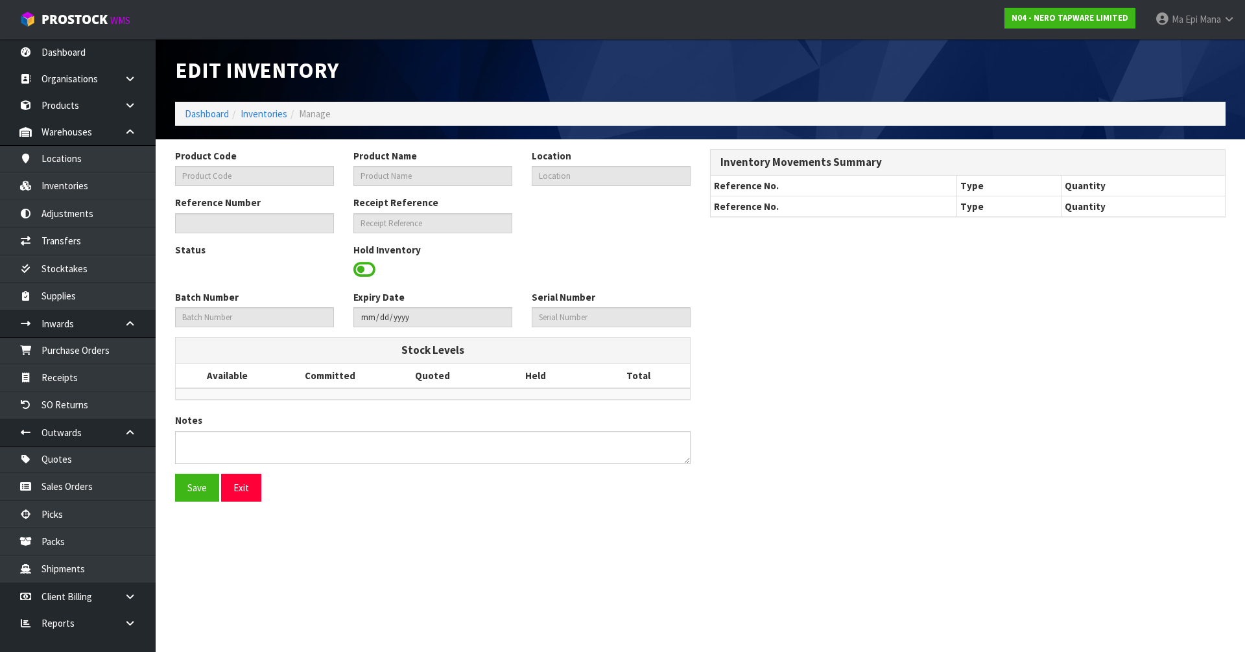
type input "NR201607SBG"
type input "X PLUS WALL MOUNTED SWIVEL SPOUT ONLY BRUSHED GOLD"
type input "32-33-3-B"
type input "N04-IRY0001782"
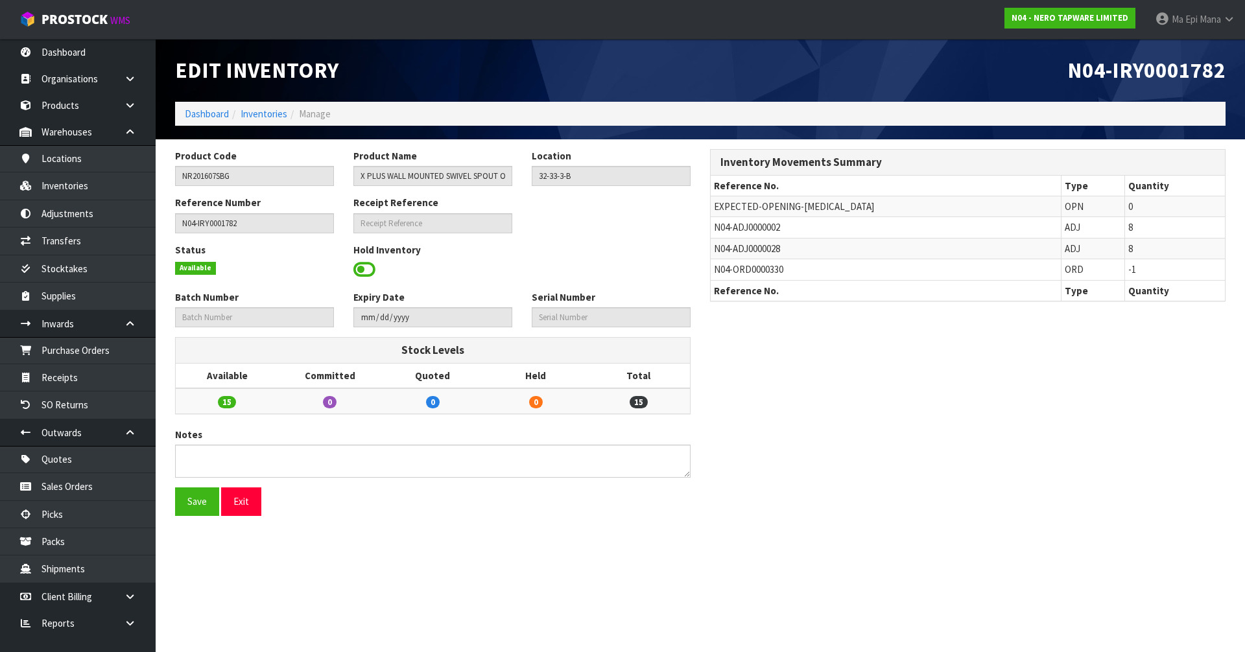
click at [366, 273] on span at bounding box center [364, 269] width 22 height 19
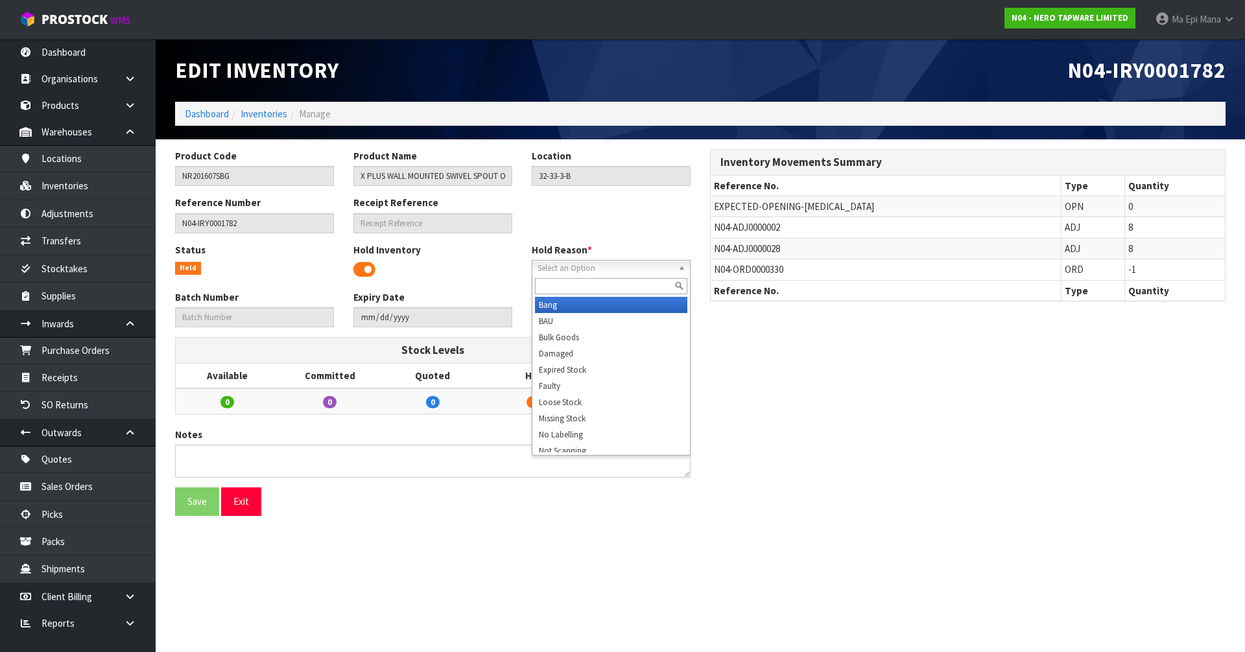
click at [550, 270] on span "Select an Option" at bounding box center [604, 269] width 135 height 16
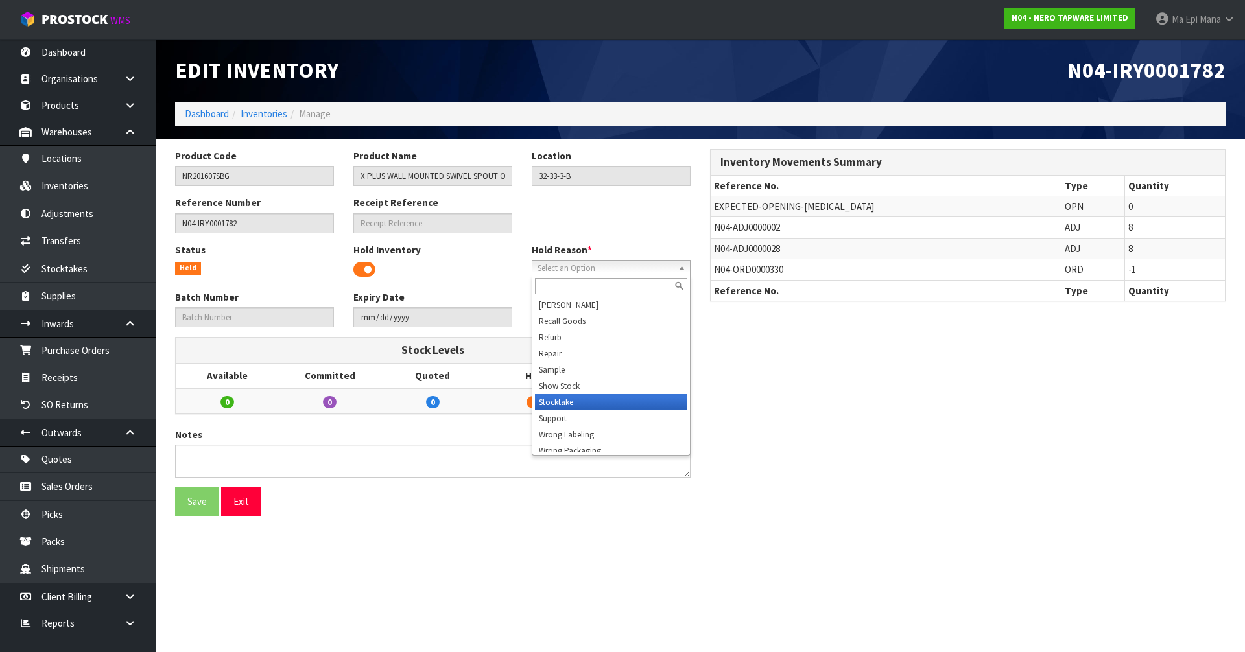
scroll to position [201, 0]
click at [633, 431] on li "Wrong Labeling" at bounding box center [611, 428] width 152 height 16
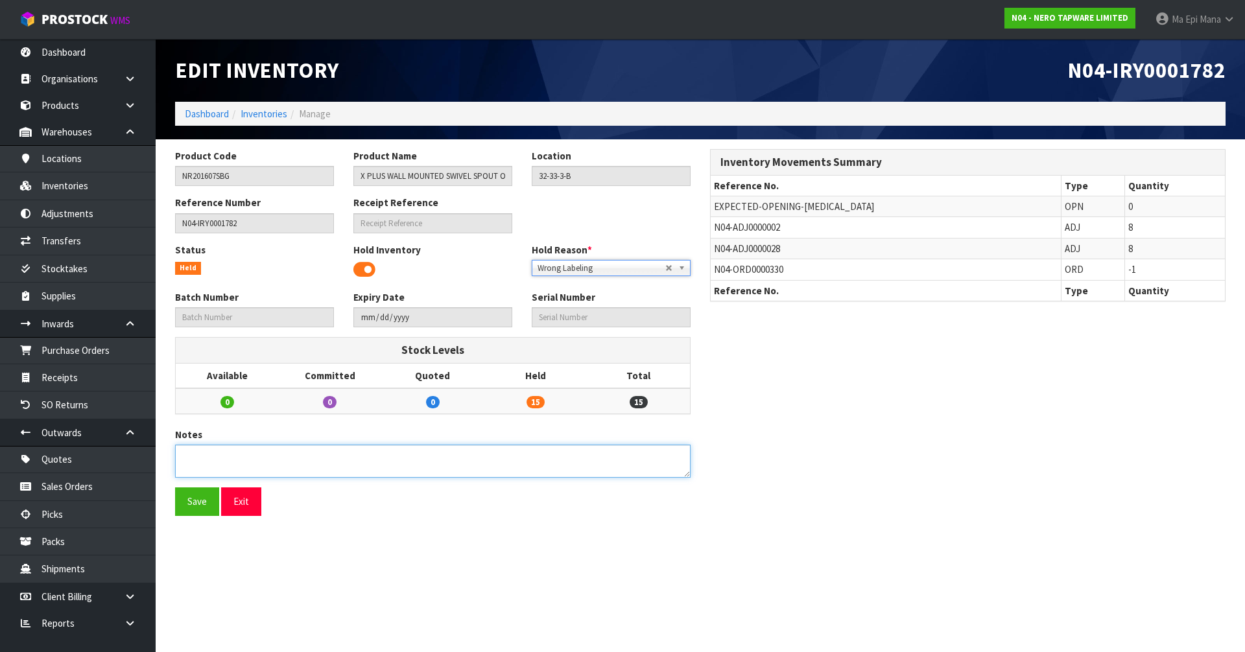
click at [425, 452] on textarea at bounding box center [432, 461] width 515 height 33
click at [244, 502] on button "Exit" at bounding box center [241, 501] width 40 height 28
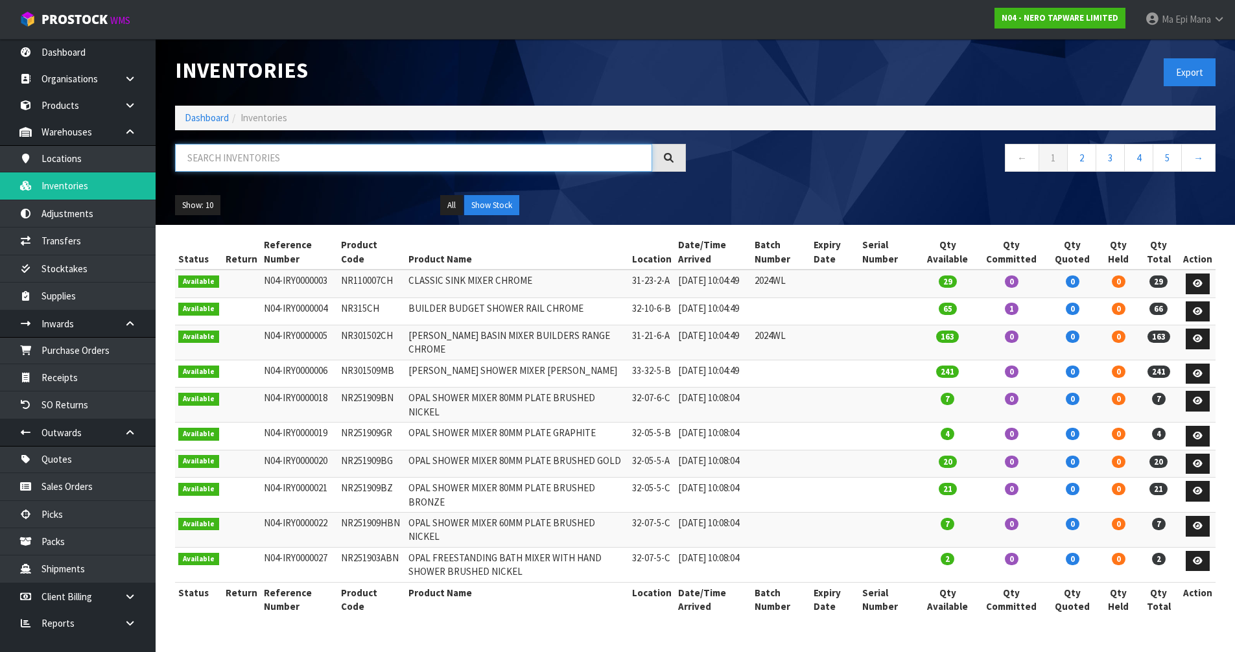
click at [425, 156] on input "text" at bounding box center [413, 158] width 477 height 28
paste input "NR201607BG"
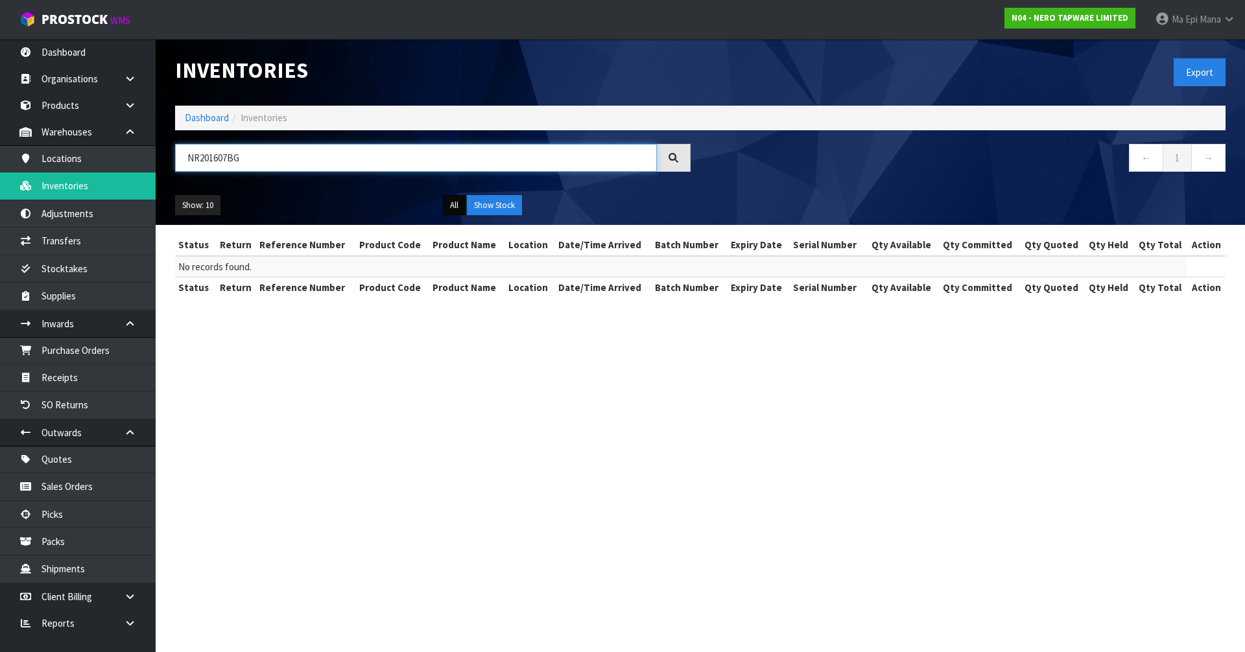
type input "NR201607BG"
click at [455, 213] on button "All" at bounding box center [454, 205] width 23 height 21
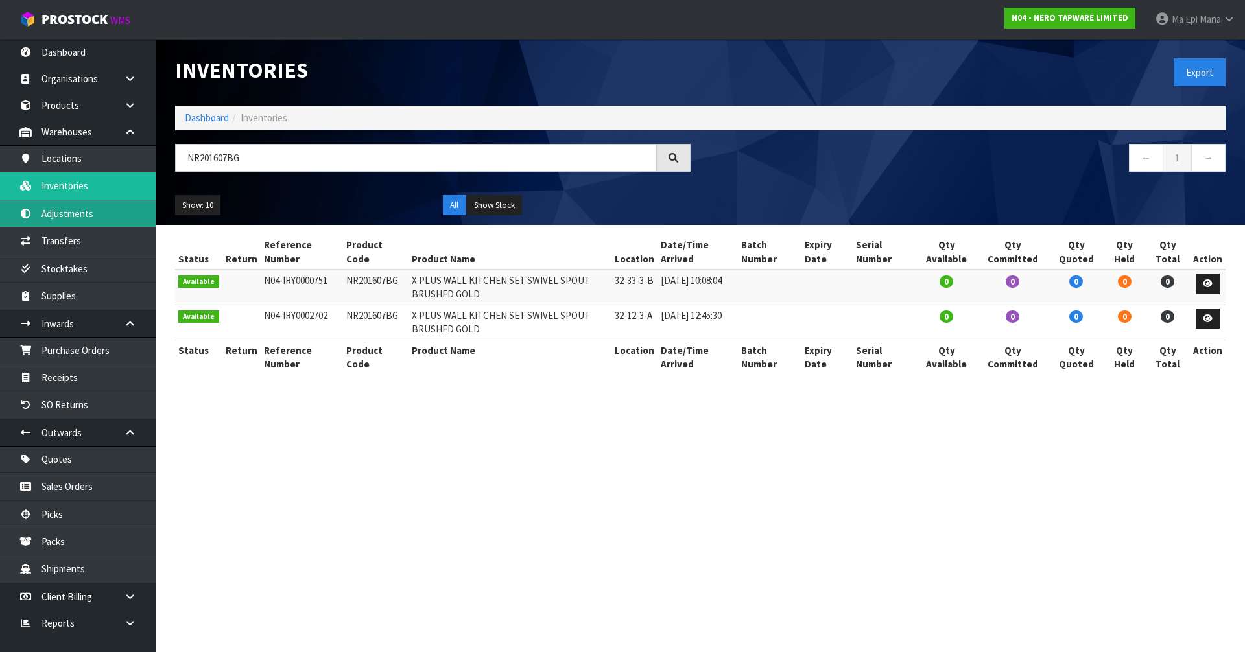
click at [109, 213] on link "Adjustments" at bounding box center [78, 213] width 156 height 27
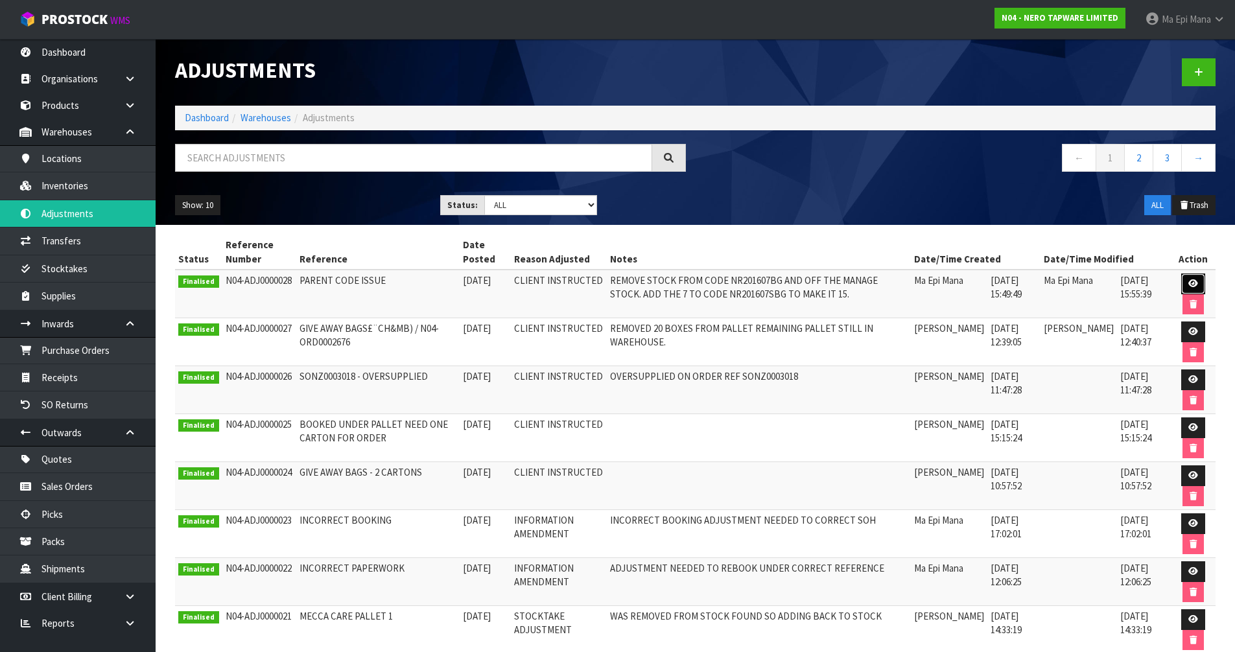
click at [1189, 282] on icon at bounding box center [1193, 283] width 10 height 8
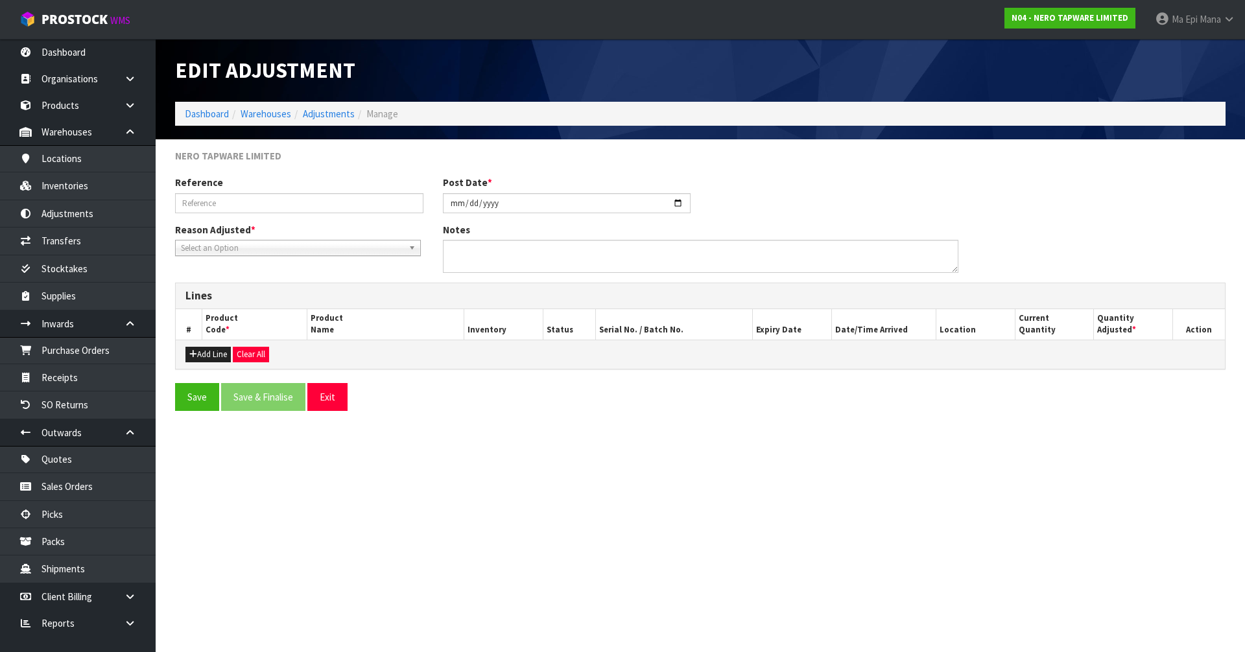
type input "PARENT CODE ISSUE"
type input "[DATE]"
type textarea "REMOVE STOCK FROM CODE NR201607BG AND OFF THE MANAGE STOCK. ADD THE 7 TO CODE N…"
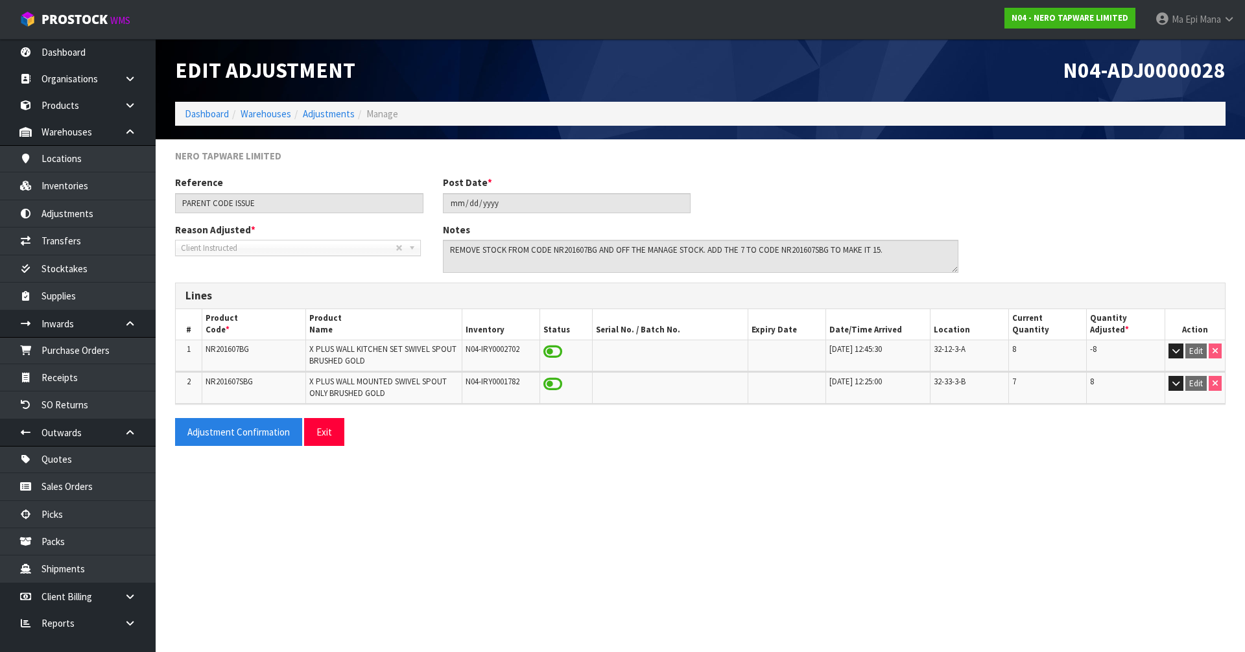
click at [954, 384] on span "32-33-3-B" at bounding box center [949, 381] width 32 height 11
copy tr "32-33-3-B"
click at [116, 191] on link "Inventories" at bounding box center [78, 185] width 156 height 27
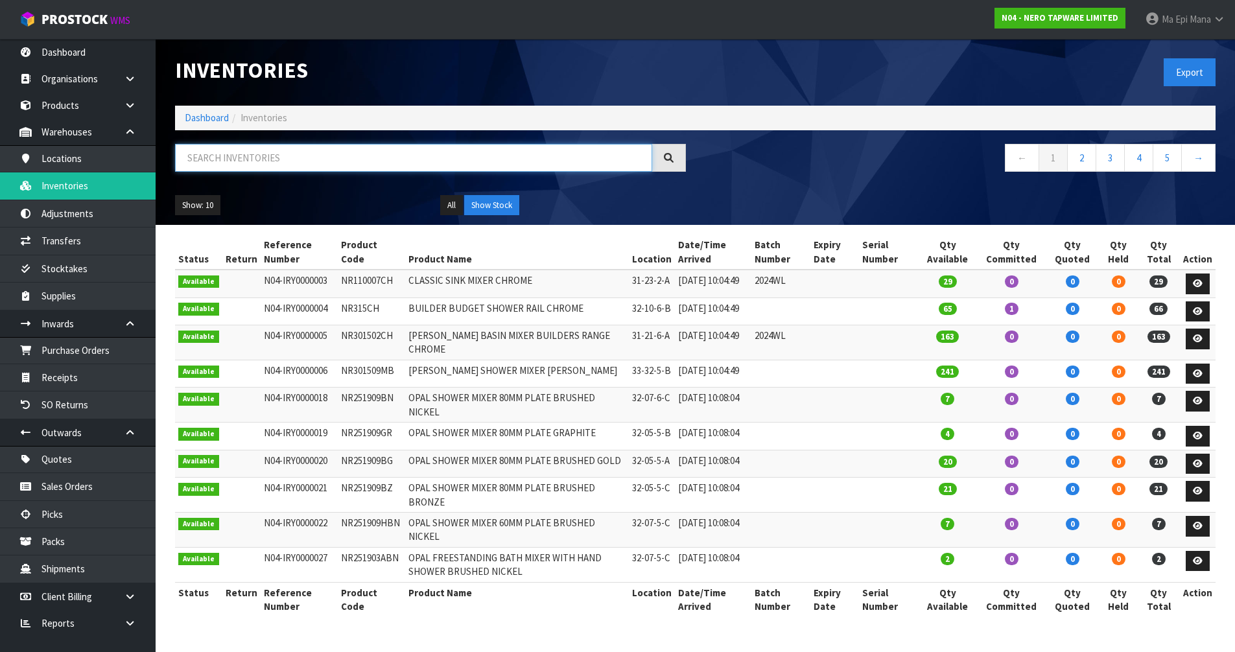
click at [300, 161] on input "text" at bounding box center [413, 158] width 477 height 28
paste input "32-33-3-B"
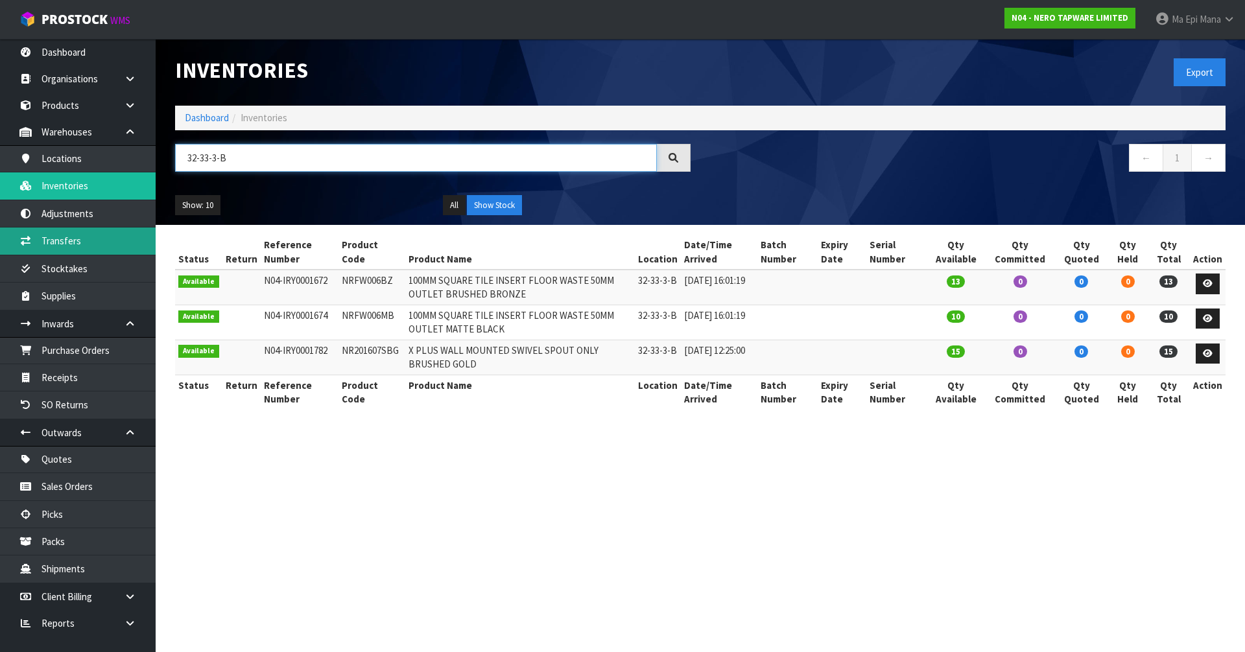
type input "32-33-3-B"
click at [78, 239] on link "Transfers" at bounding box center [78, 241] width 156 height 27
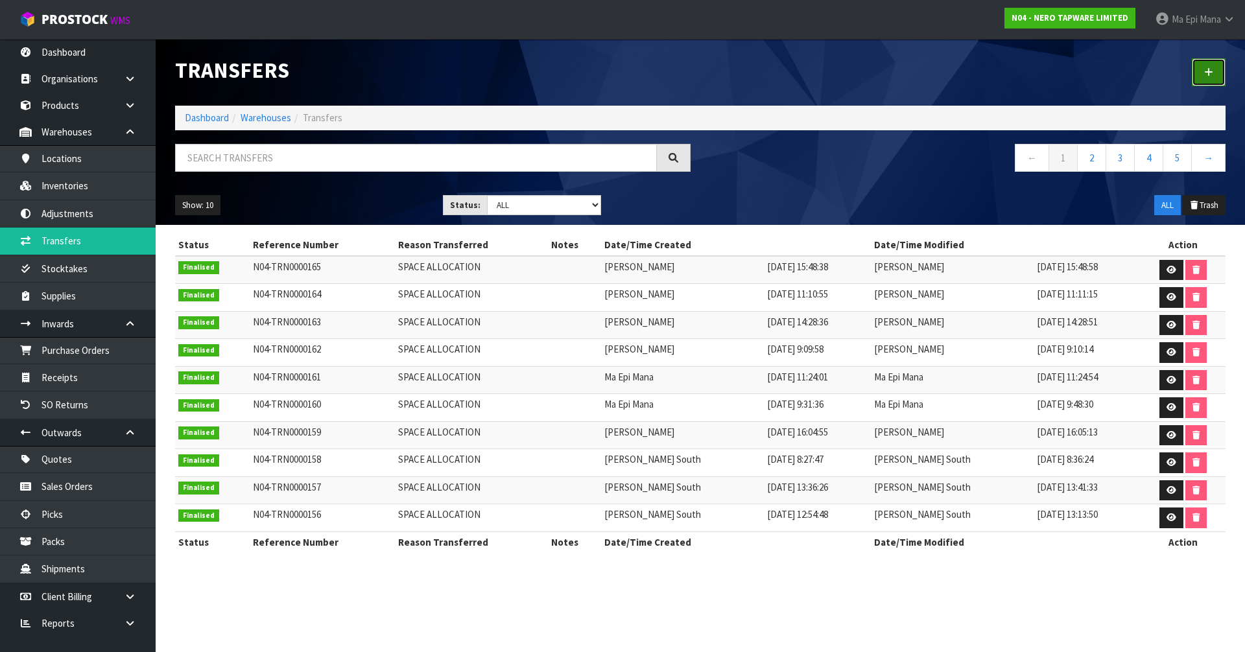
click at [1205, 73] on icon at bounding box center [1208, 72] width 9 height 10
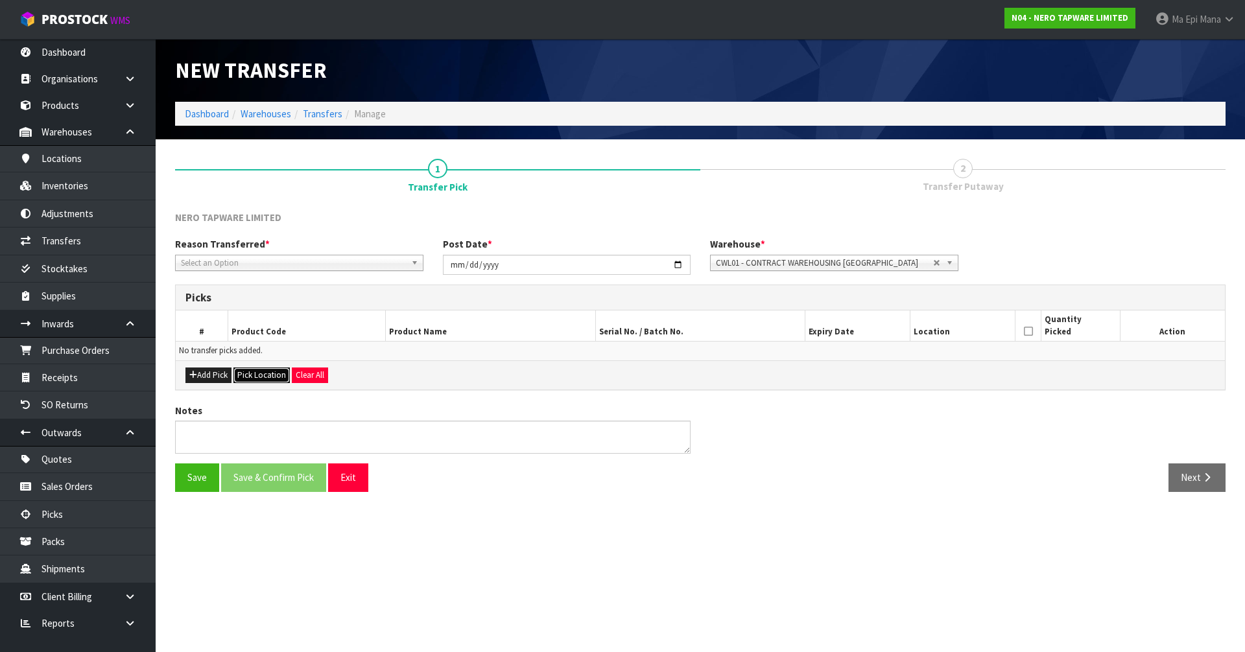
click at [255, 377] on button "Pick Location" at bounding box center [261, 376] width 56 height 16
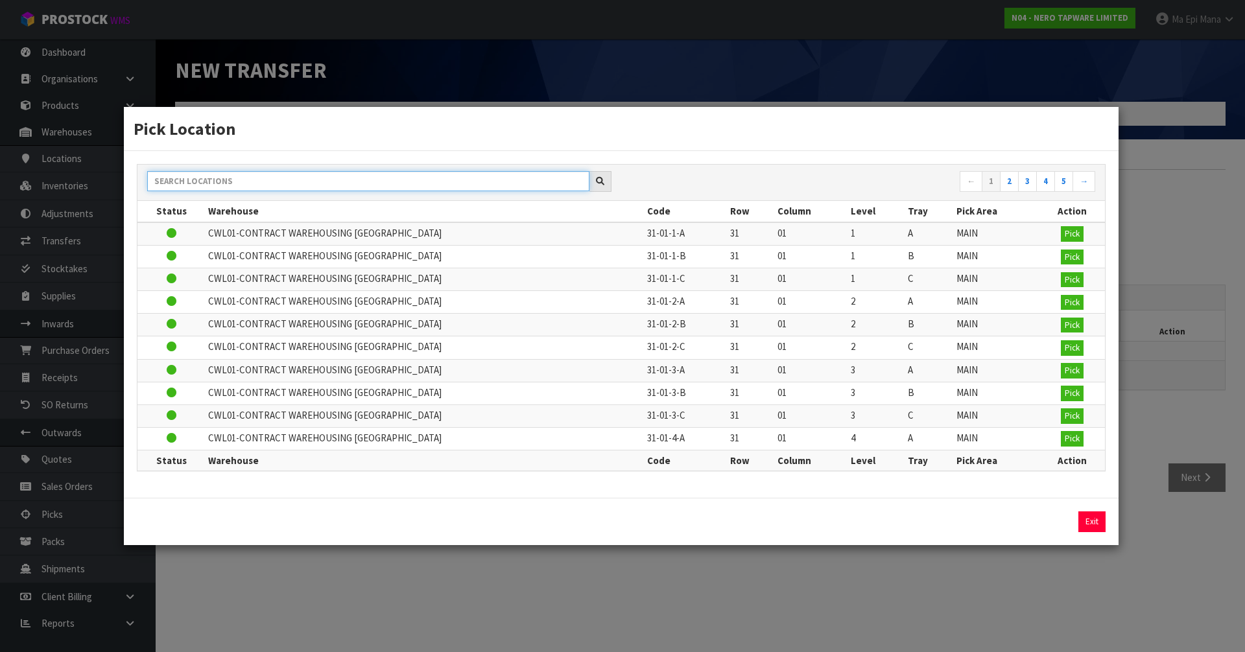
paste input "32-33-3-B"
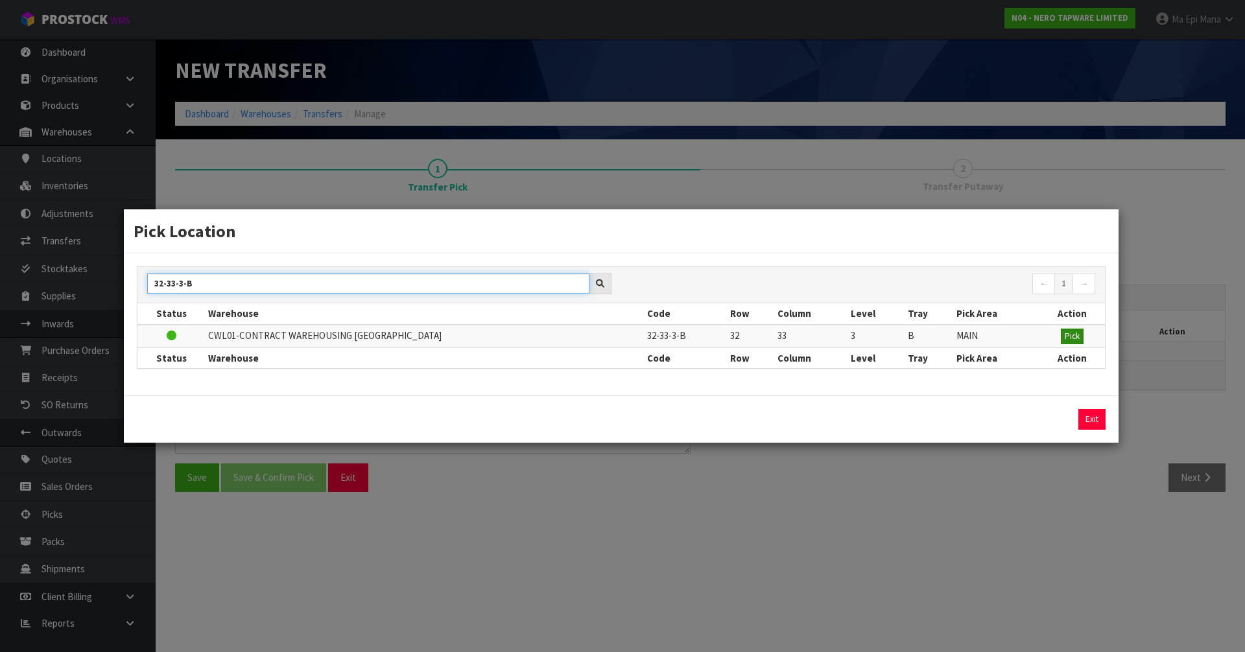
type input "32-33-3-B"
click at [1064, 338] on span "Pick" at bounding box center [1071, 336] width 15 height 11
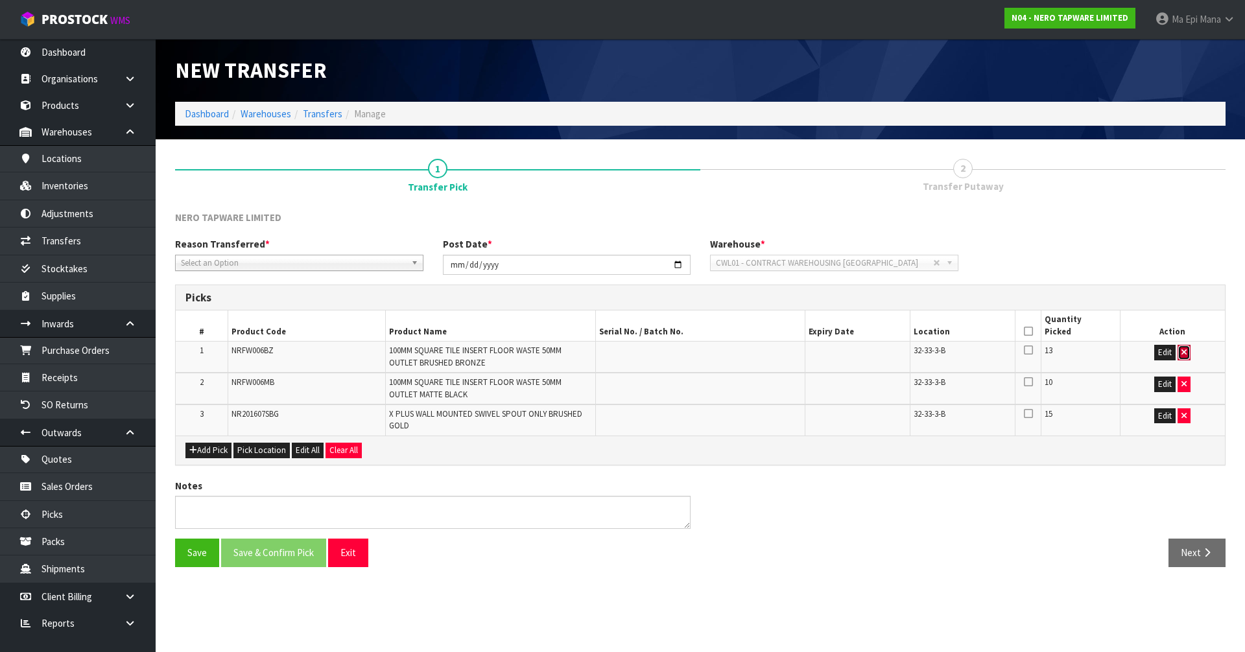
click at [1188, 351] on button "button" at bounding box center [1183, 353] width 13 height 16
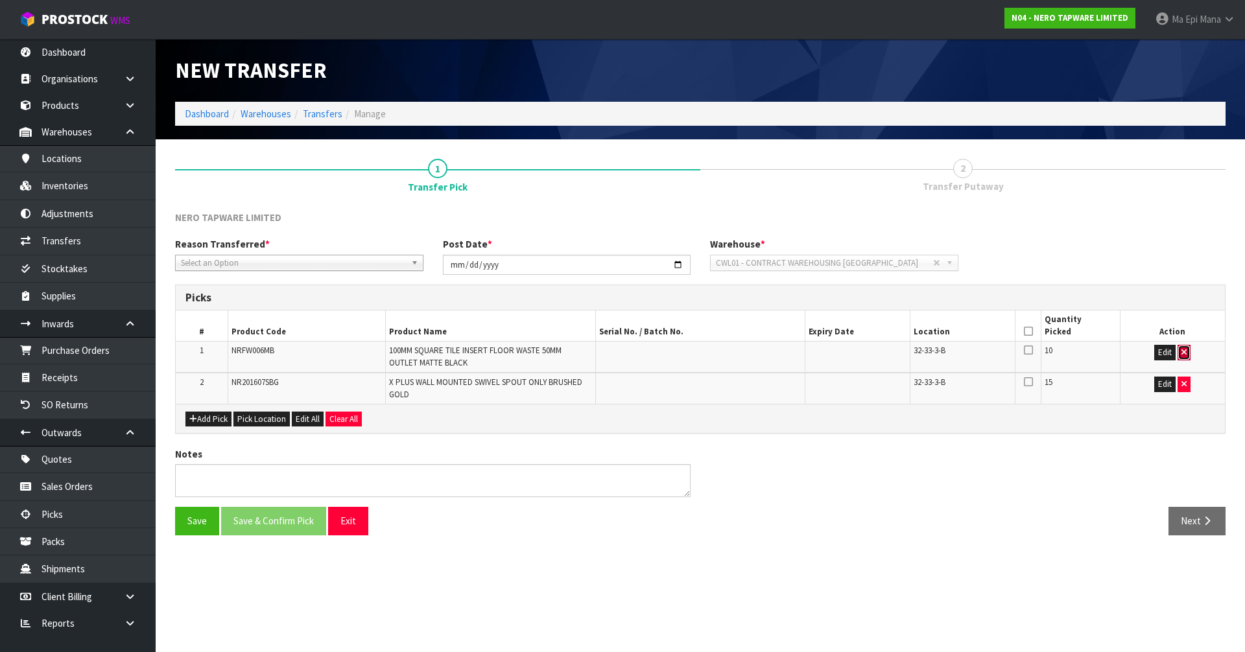
click at [1189, 347] on button "button" at bounding box center [1183, 353] width 13 height 16
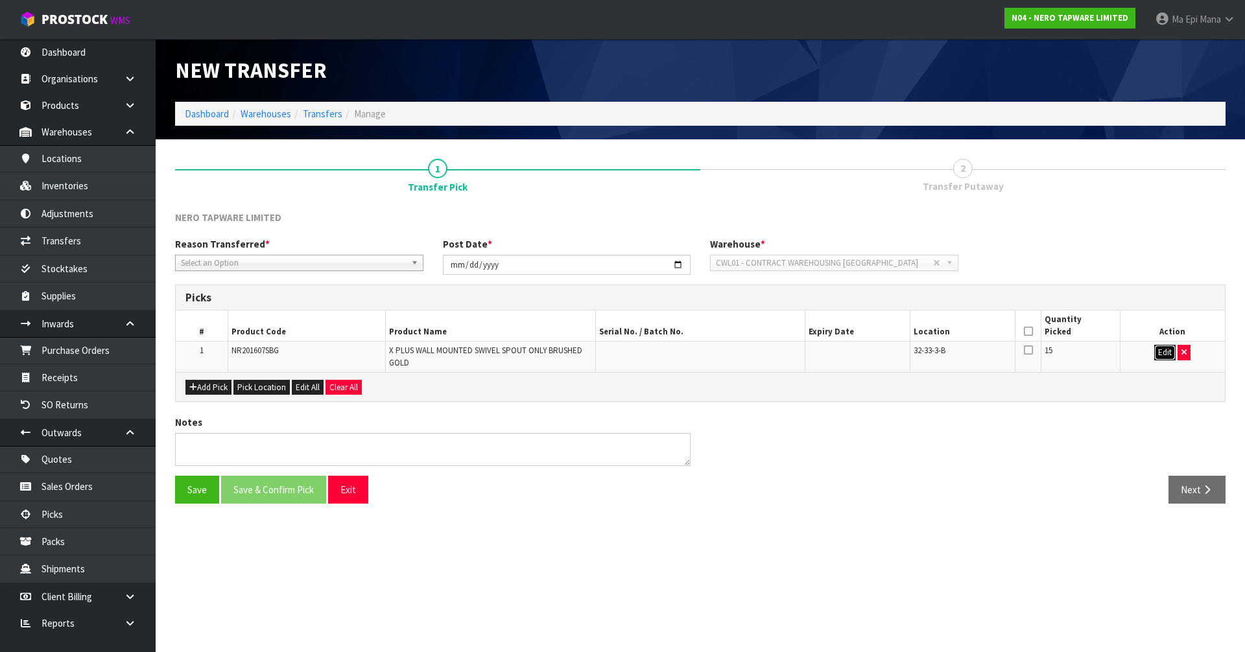
click at [1170, 353] on button "Edit" at bounding box center [1164, 353] width 21 height 16
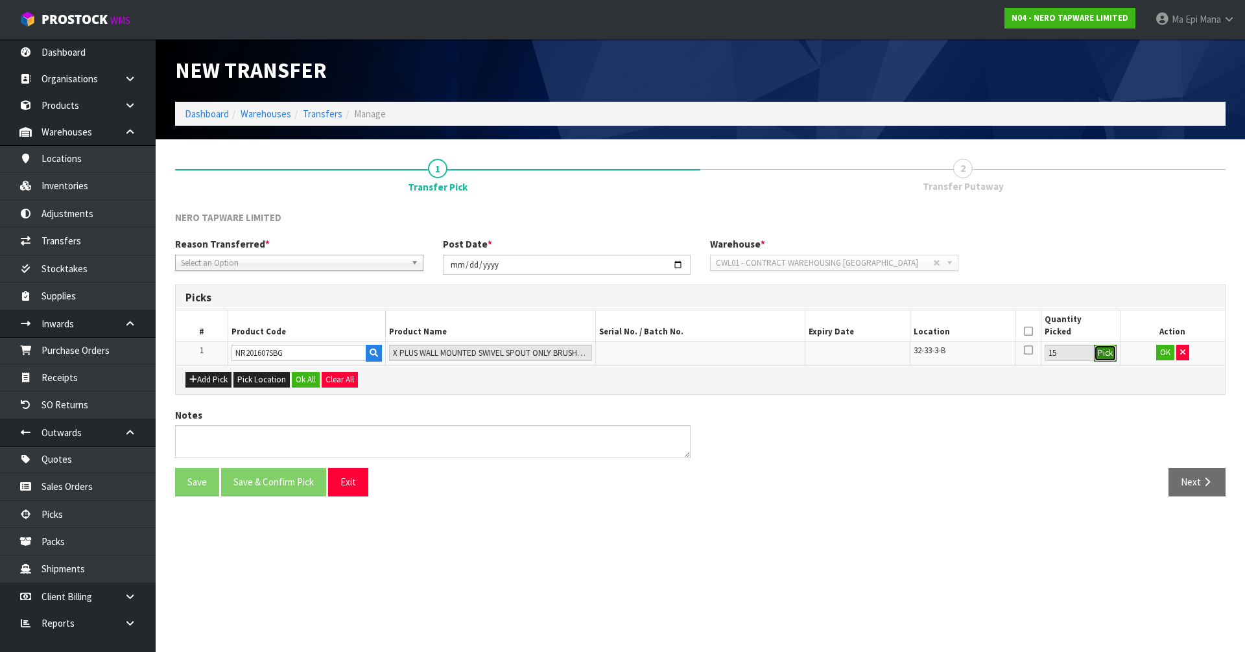
click at [1112, 350] on button "Pick" at bounding box center [1105, 353] width 23 height 17
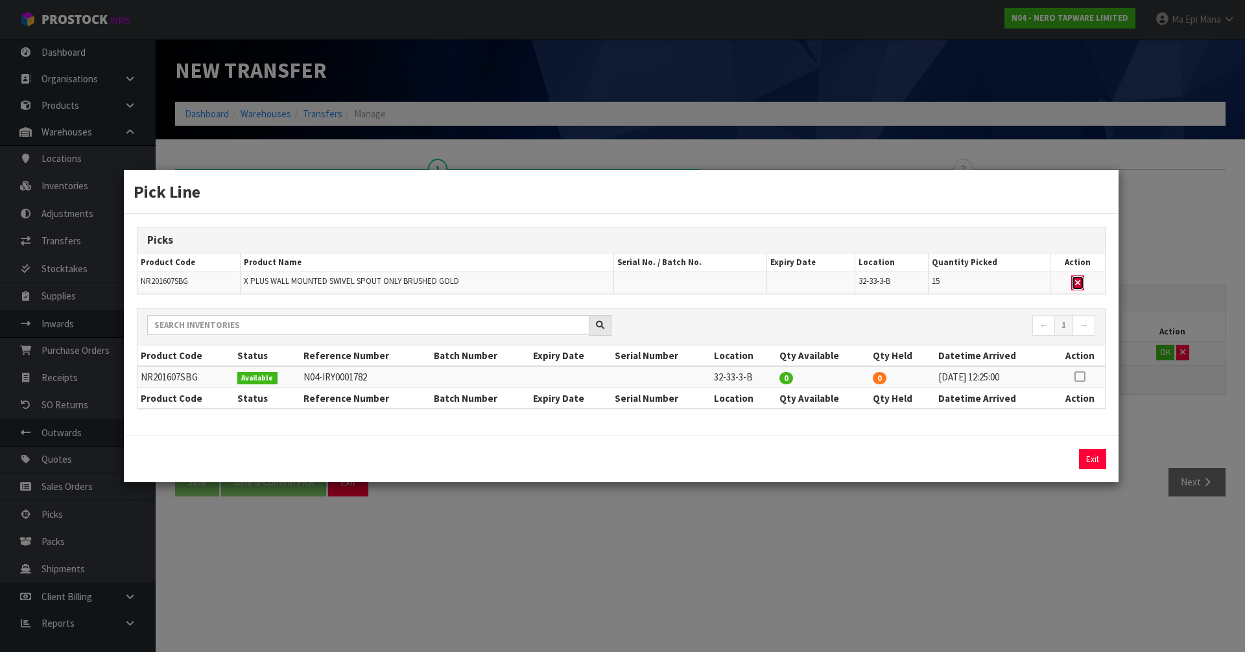
click at [1077, 277] on button "button" at bounding box center [1077, 284] width 13 height 16
type input "0"
click at [1079, 377] on icon at bounding box center [1079, 377] width 10 height 1
click at [911, 465] on input "15" at bounding box center [950, 459] width 145 height 20
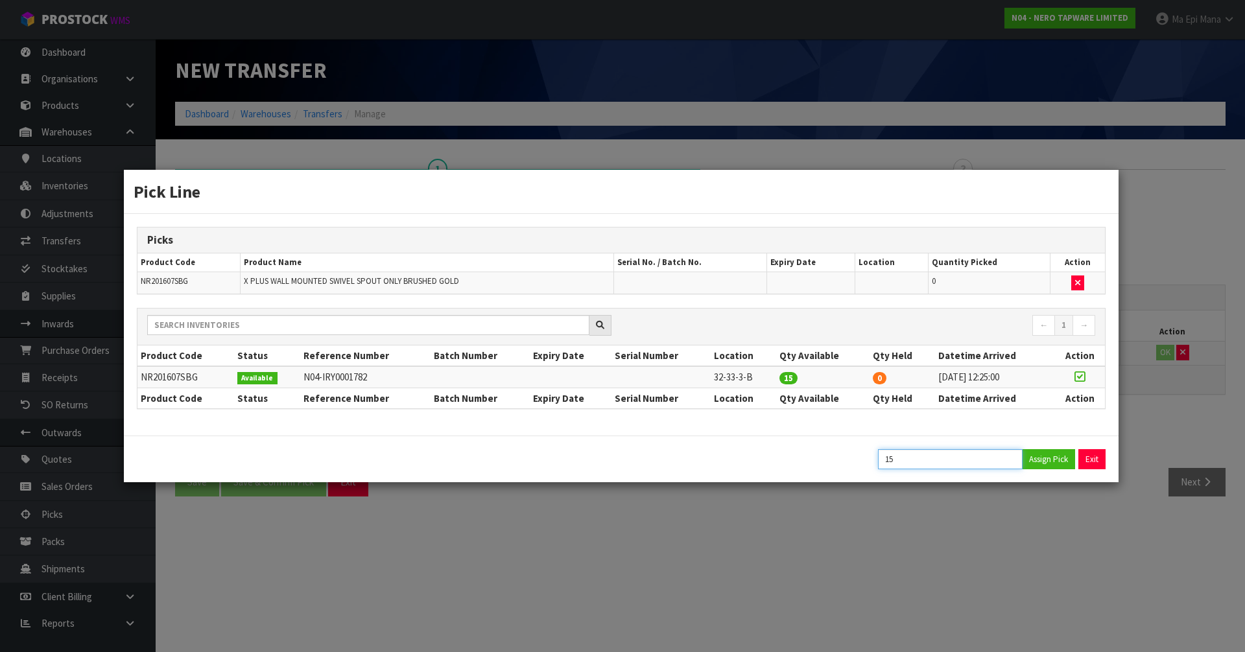
click at [911, 465] on input "15" at bounding box center [950, 459] width 145 height 20
type input "8"
click at [1048, 461] on button "Assign Pick" at bounding box center [1048, 459] width 53 height 20
type input "8"
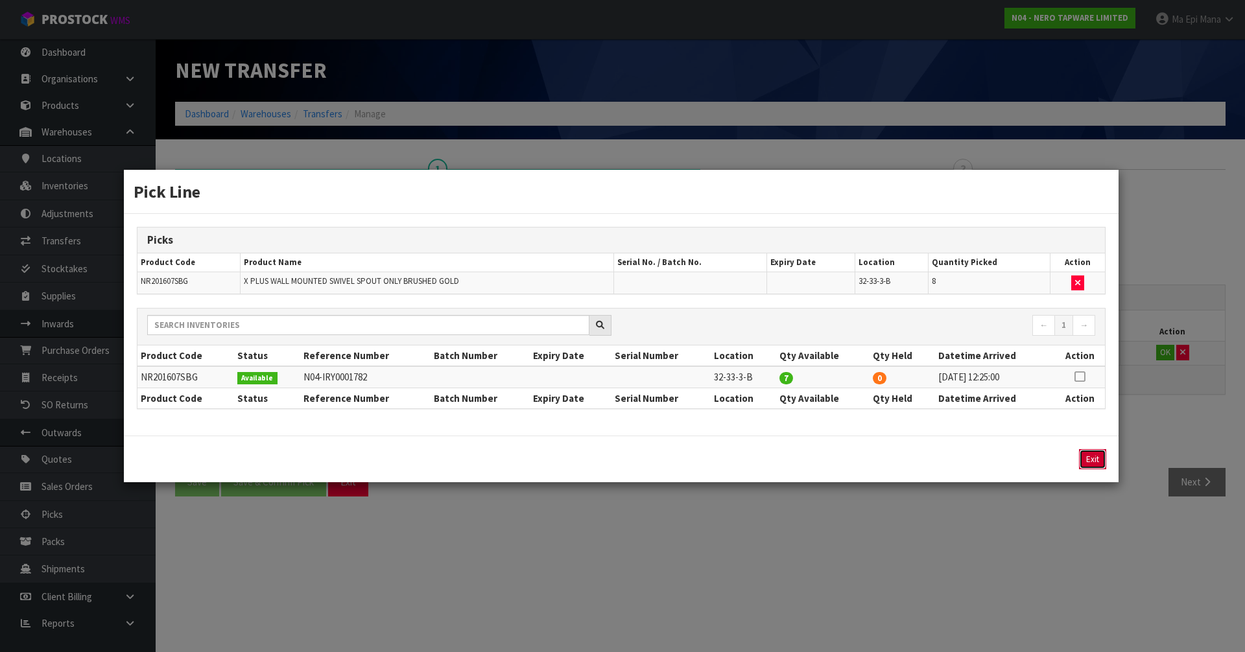
click at [1090, 460] on button "Exit" at bounding box center [1092, 459] width 27 height 20
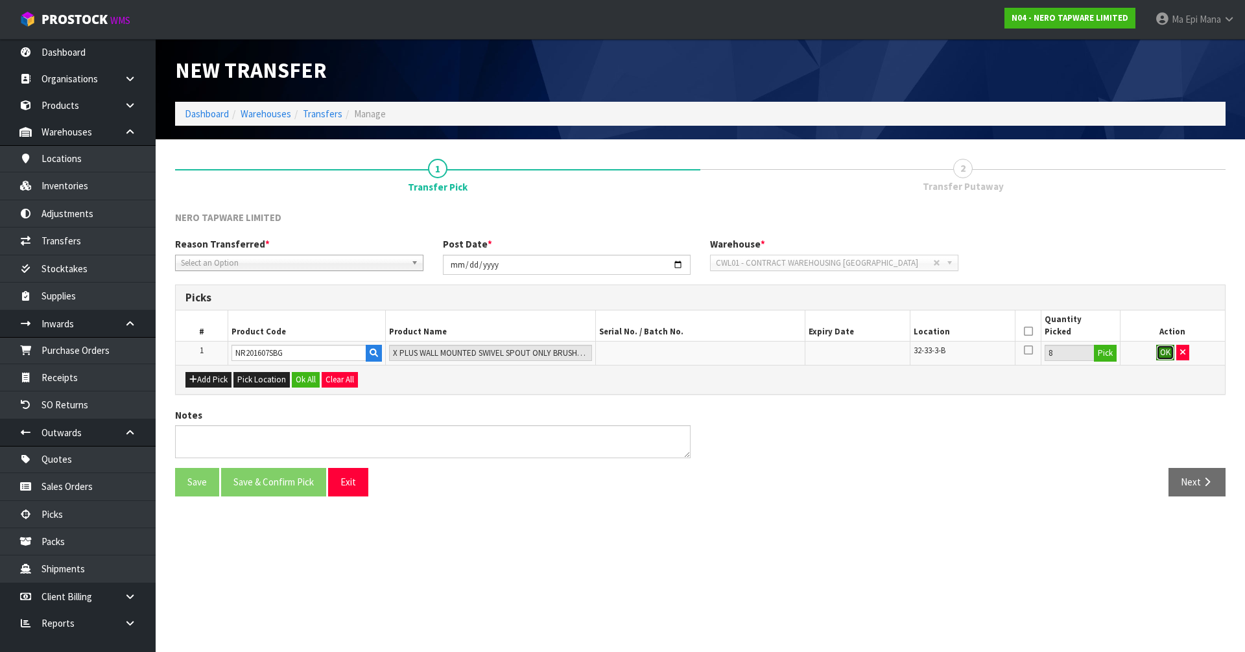
click at [1164, 347] on button "OK" at bounding box center [1165, 353] width 18 height 16
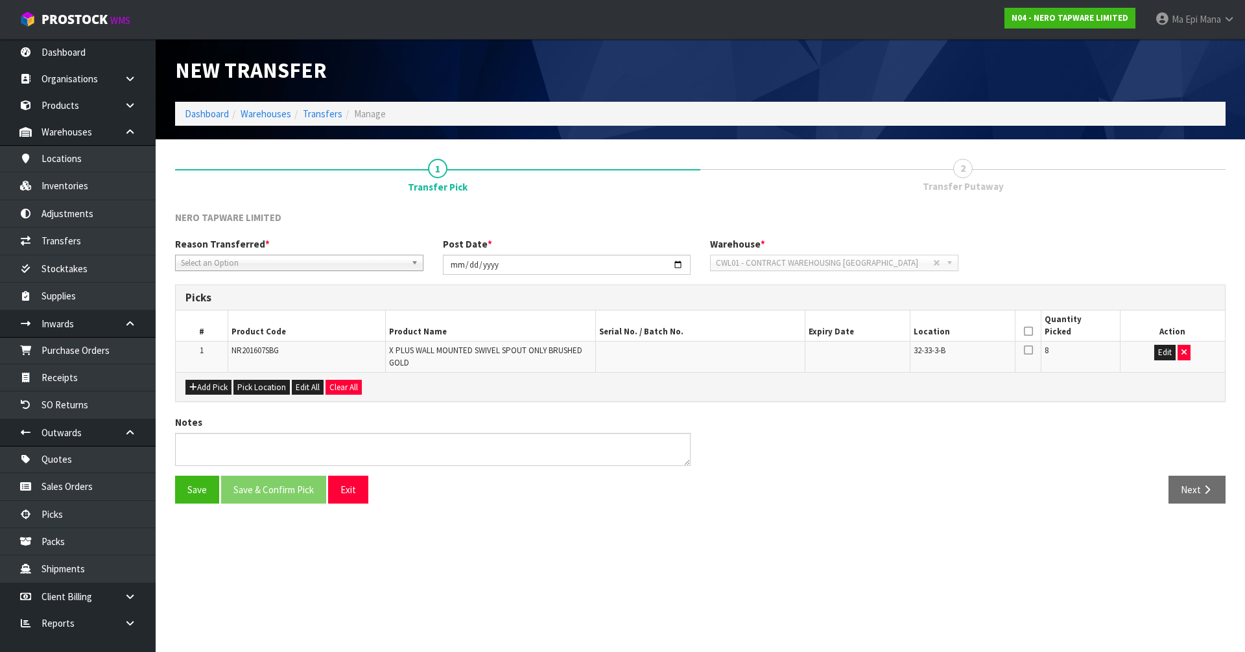
click at [1027, 332] on icon at bounding box center [1028, 331] width 9 height 1
click at [369, 263] on span "Select an Option" at bounding box center [293, 263] width 225 height 16
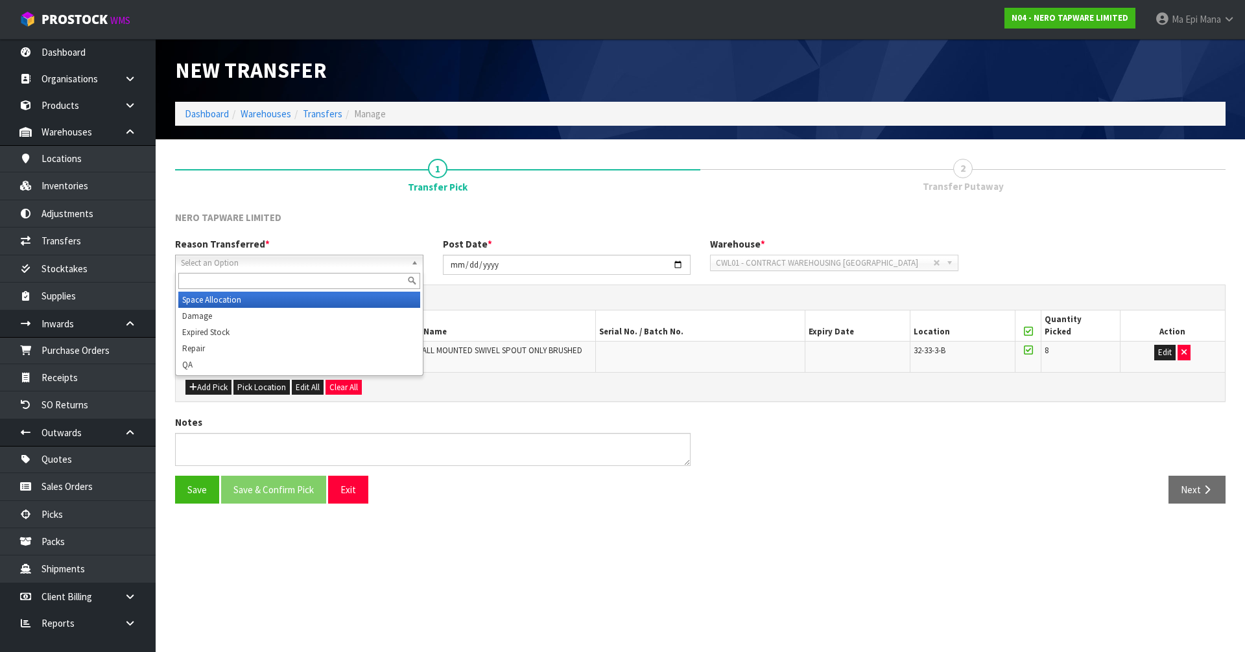
click at [323, 303] on li "Space Allocation" at bounding box center [299, 300] width 242 height 16
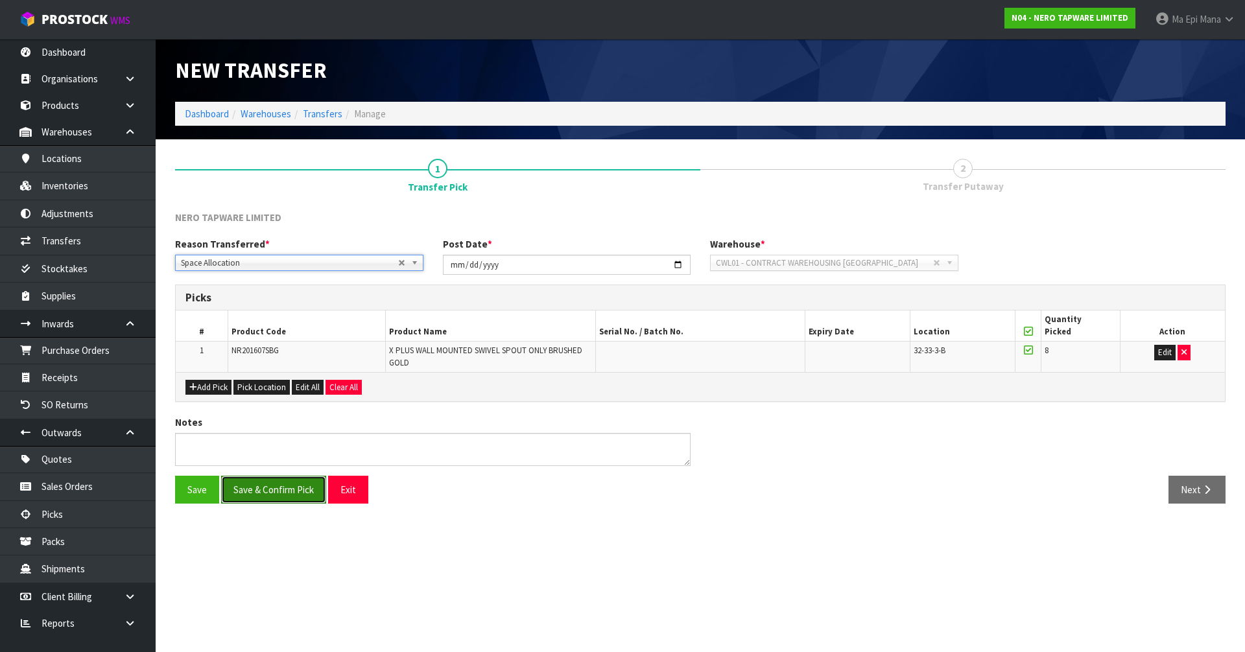
click at [254, 491] on button "Save & Confirm Pick" at bounding box center [273, 490] width 105 height 28
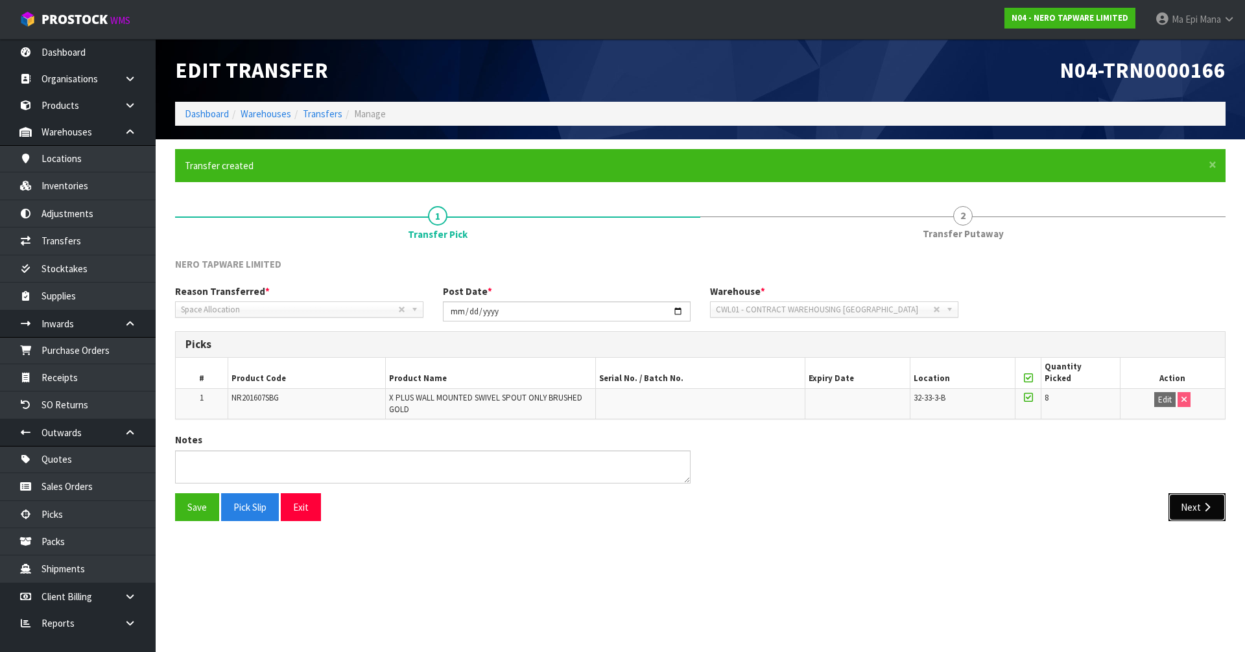
click at [1223, 512] on button "Next" at bounding box center [1196, 507] width 57 height 28
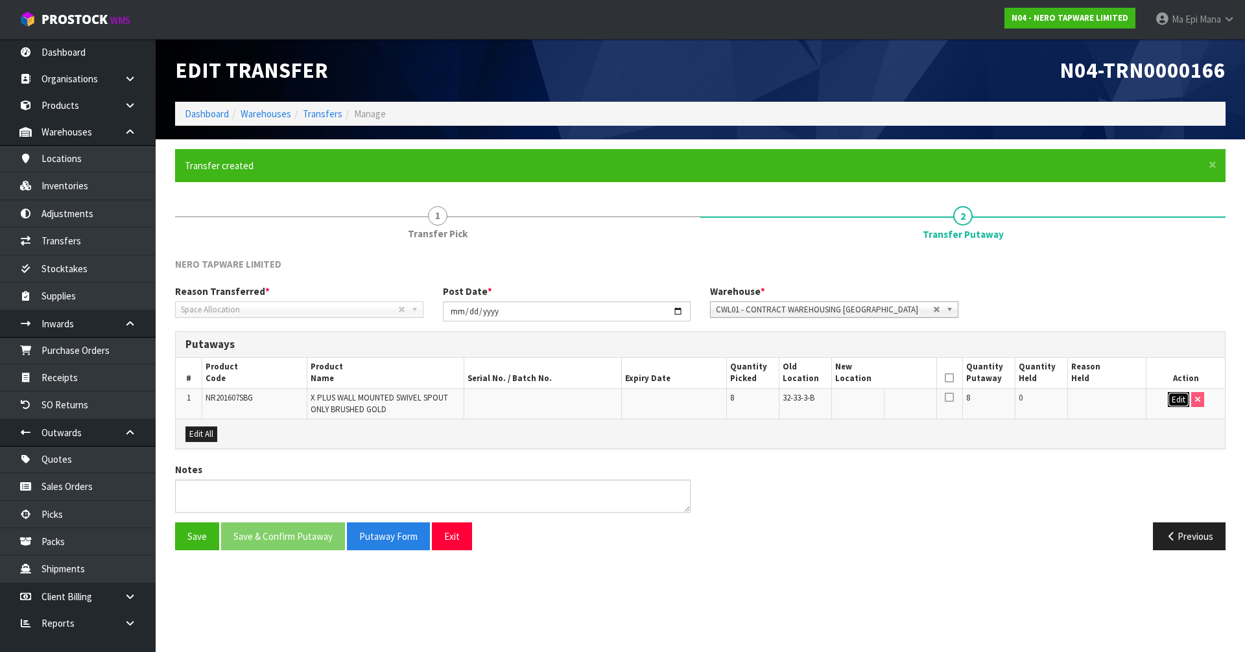
click at [1179, 397] on button "Edit" at bounding box center [1177, 400] width 21 height 16
click at [878, 399] on input "text" at bounding box center [876, 400] width 82 height 16
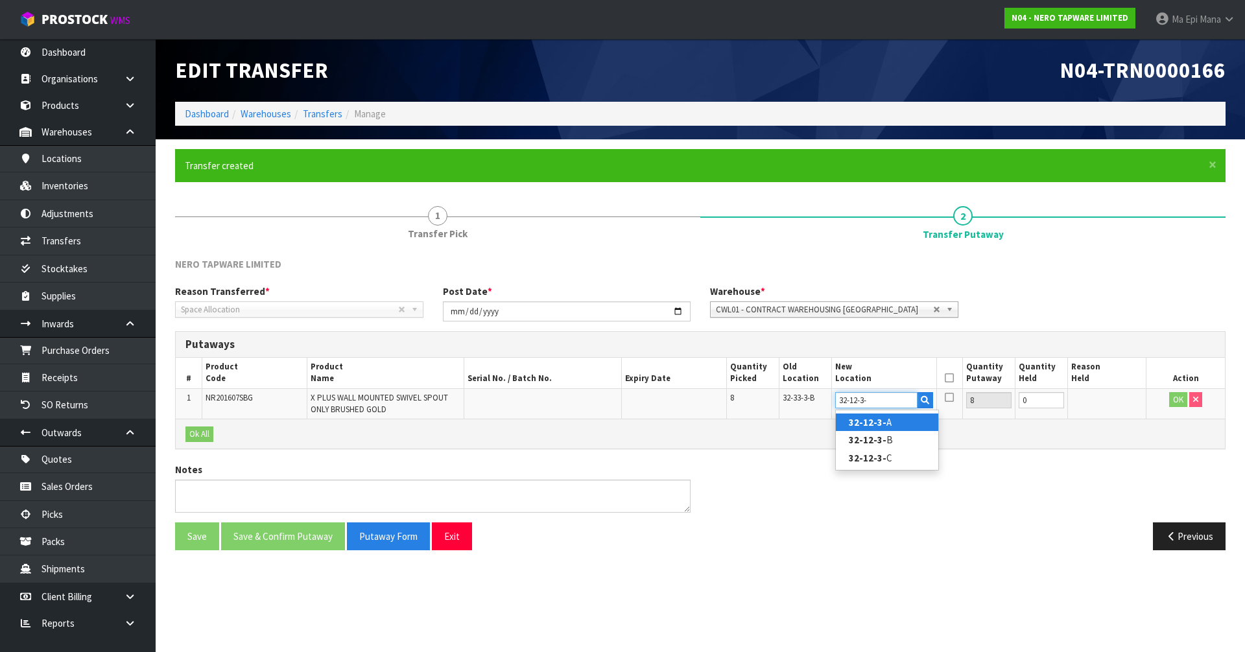
type input "32-12-3-"
click at [884, 419] on strong "32-12-3-" at bounding box center [868, 422] width 38 height 12
type input "32-12-3-A"
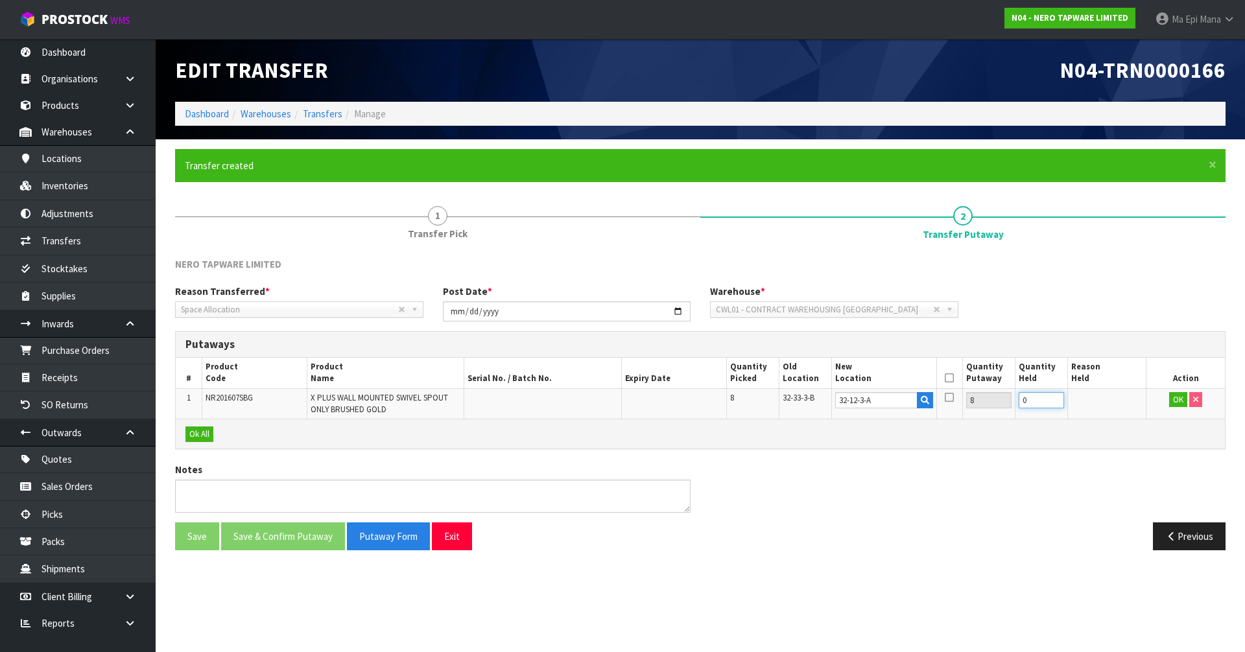
click at [1032, 399] on input "0" at bounding box center [1040, 400] width 45 height 16
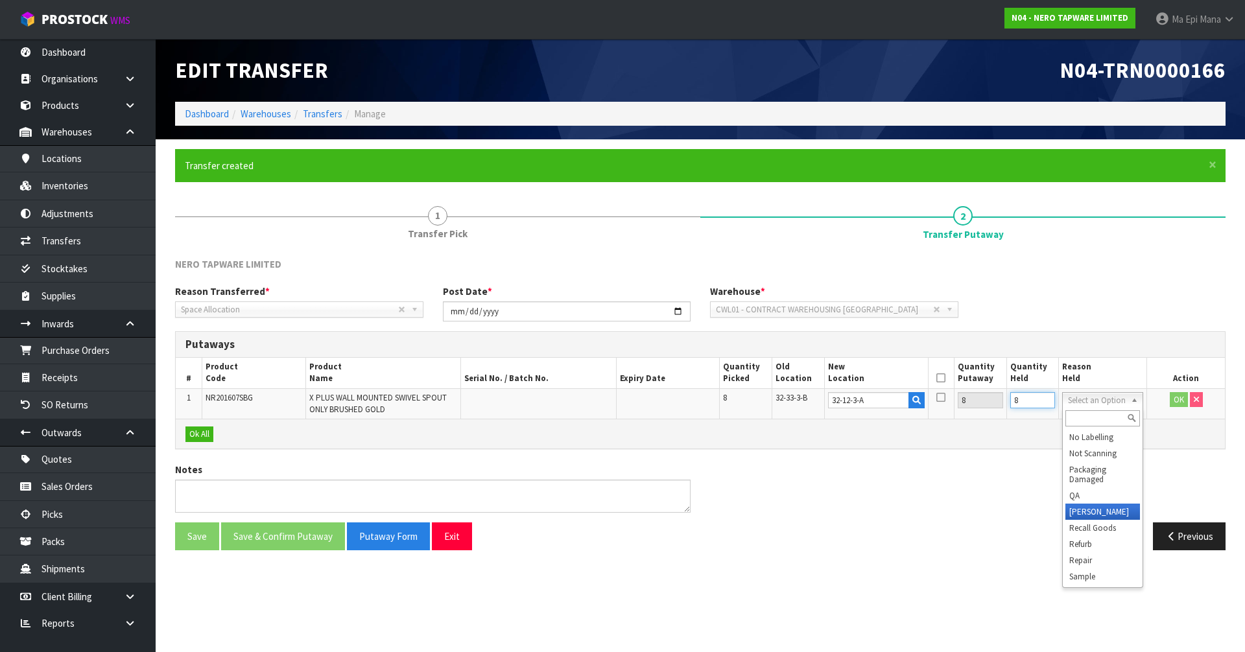
scroll to position [220, 0]
type input "8"
click at [1176, 399] on button "OK" at bounding box center [1178, 400] width 18 height 16
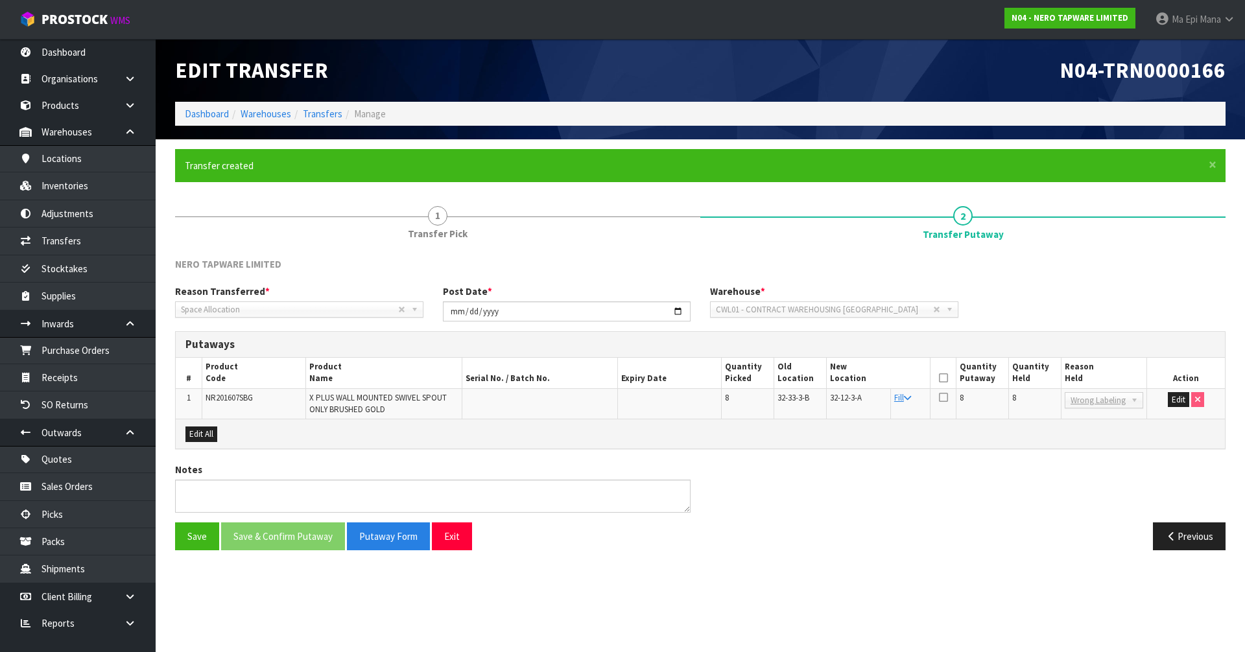
click at [942, 378] on icon at bounding box center [943, 378] width 9 height 1
click at [299, 530] on button "Save & Confirm Putaway" at bounding box center [283, 536] width 124 height 28
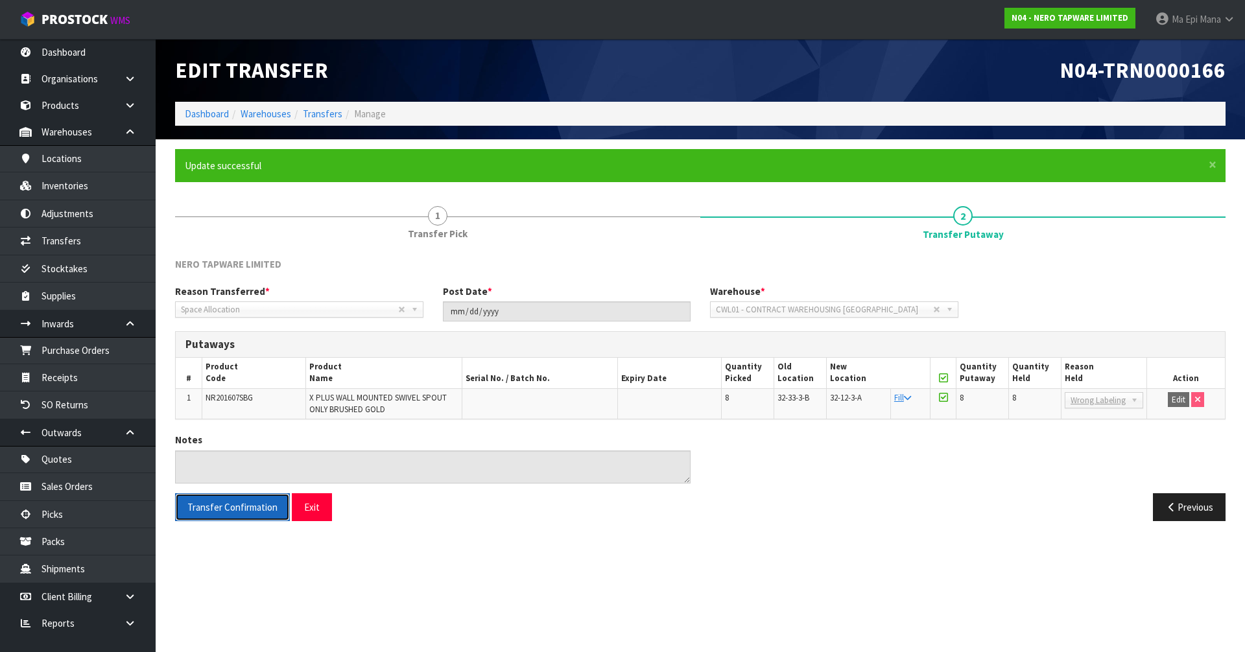
click at [242, 515] on button "Transfer Confirmation" at bounding box center [232, 507] width 115 height 28
click at [303, 502] on button "Exit" at bounding box center [312, 507] width 40 height 28
